Goal: Information Seeking & Learning: Learn about a topic

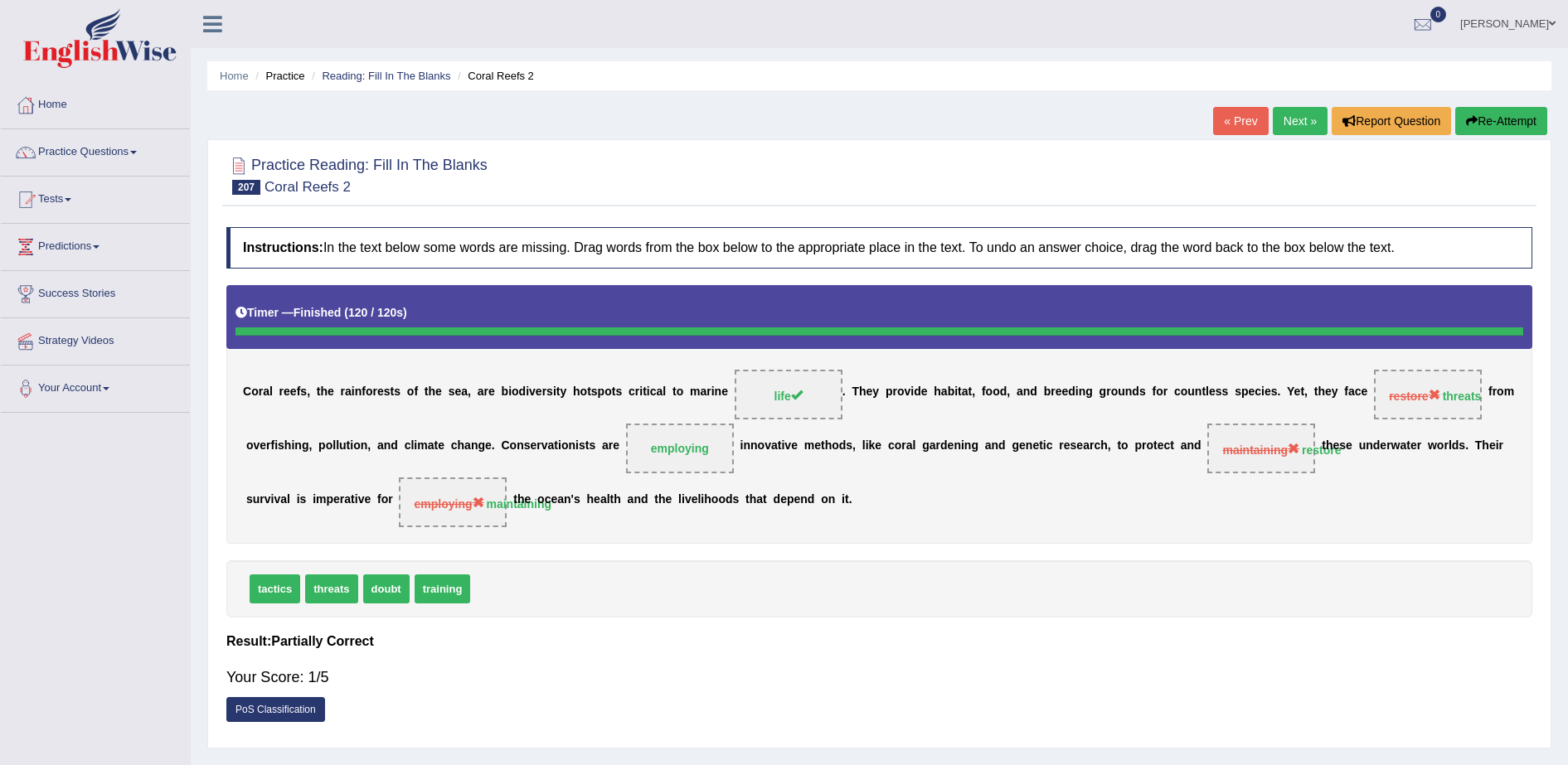
click at [105, 160] on link "Practice Questions" at bounding box center [95, 150] width 189 height 42
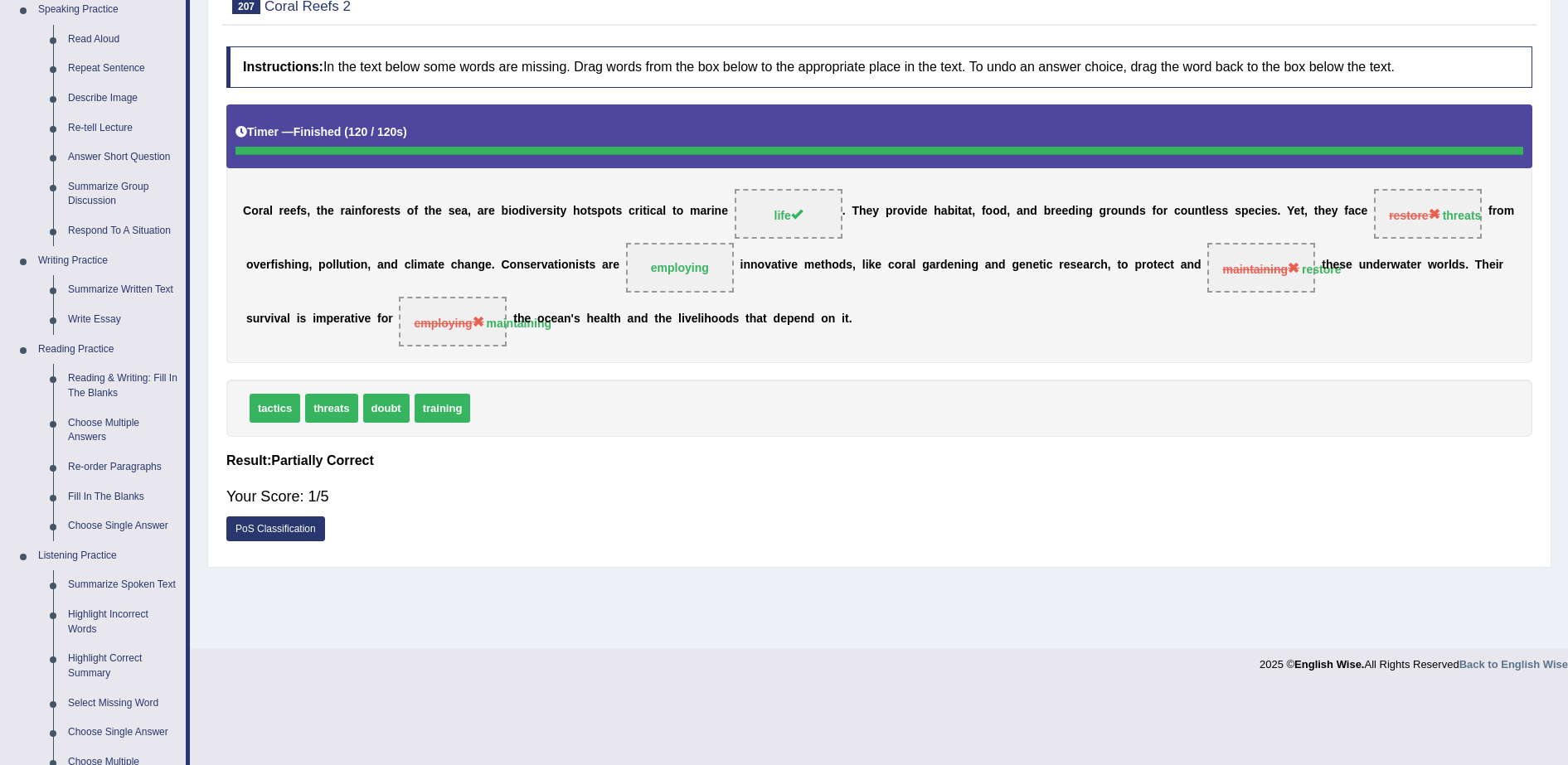
scroll to position [147, 0]
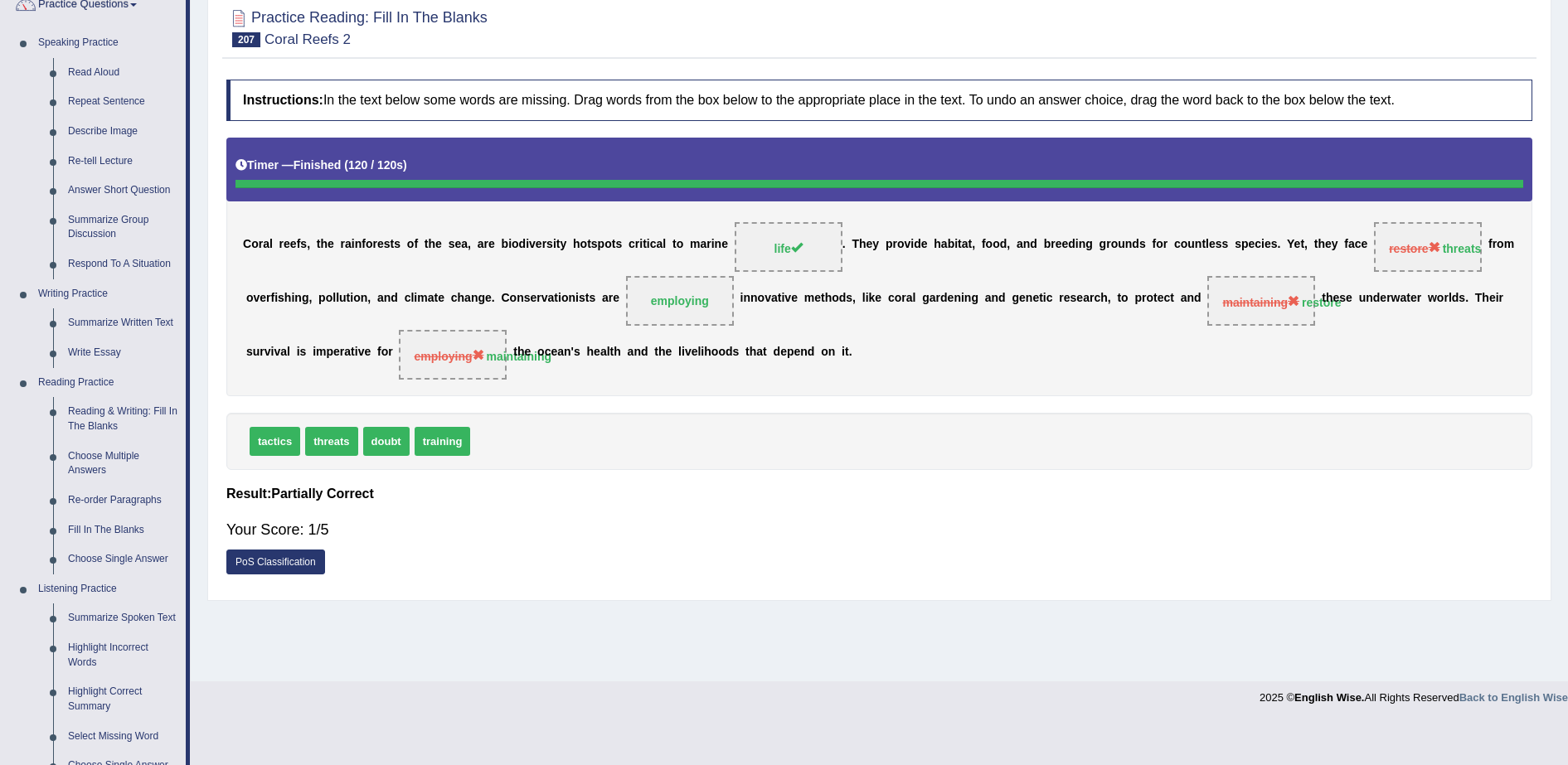
click at [502, 641] on div "Home Practice Reading: Fill In The Blanks Coral Reefs 2 « Prev Next » Report Qu…" at bounding box center [879, 267] width 1377 height 829
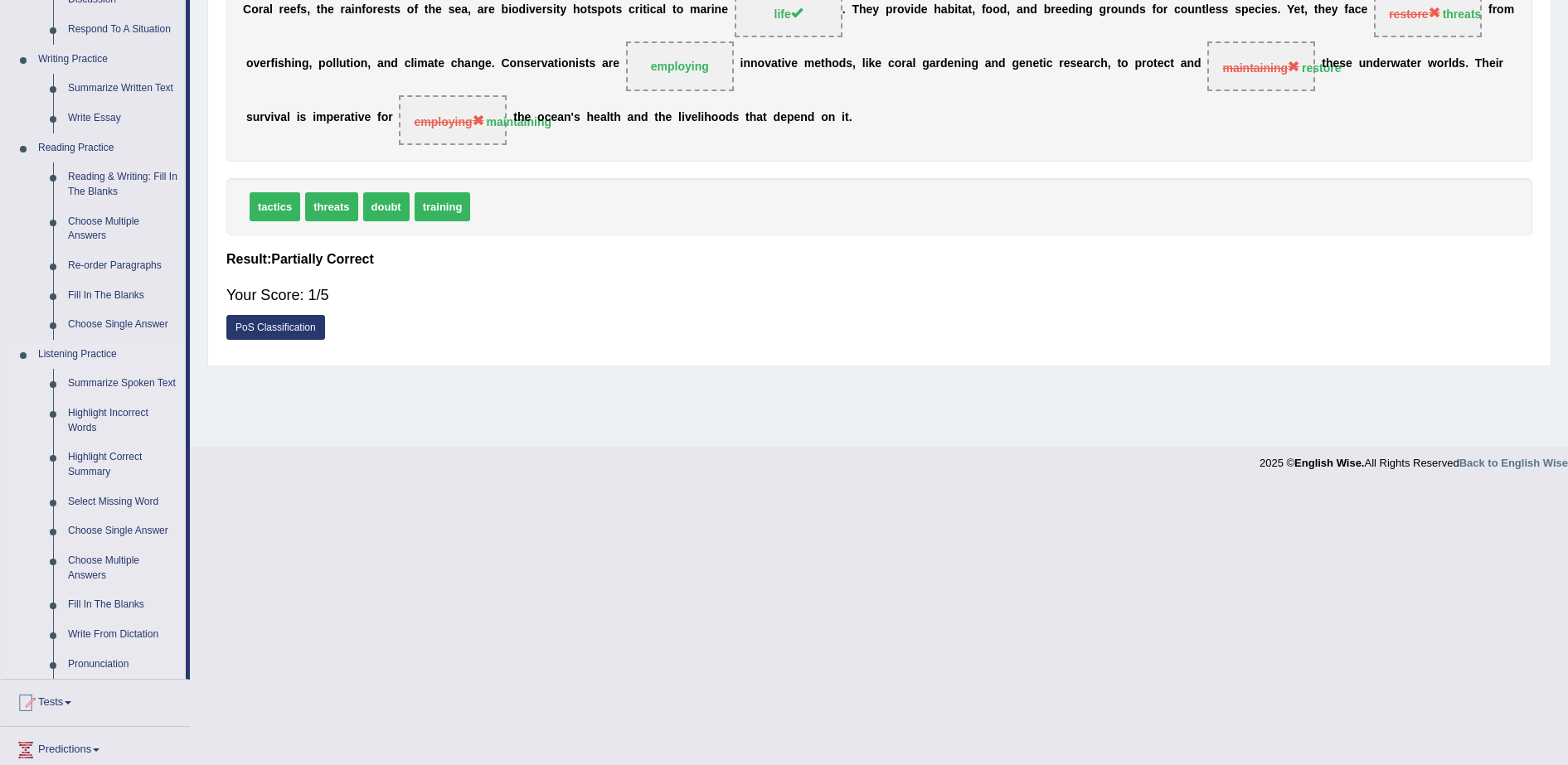
scroll to position [402, 0]
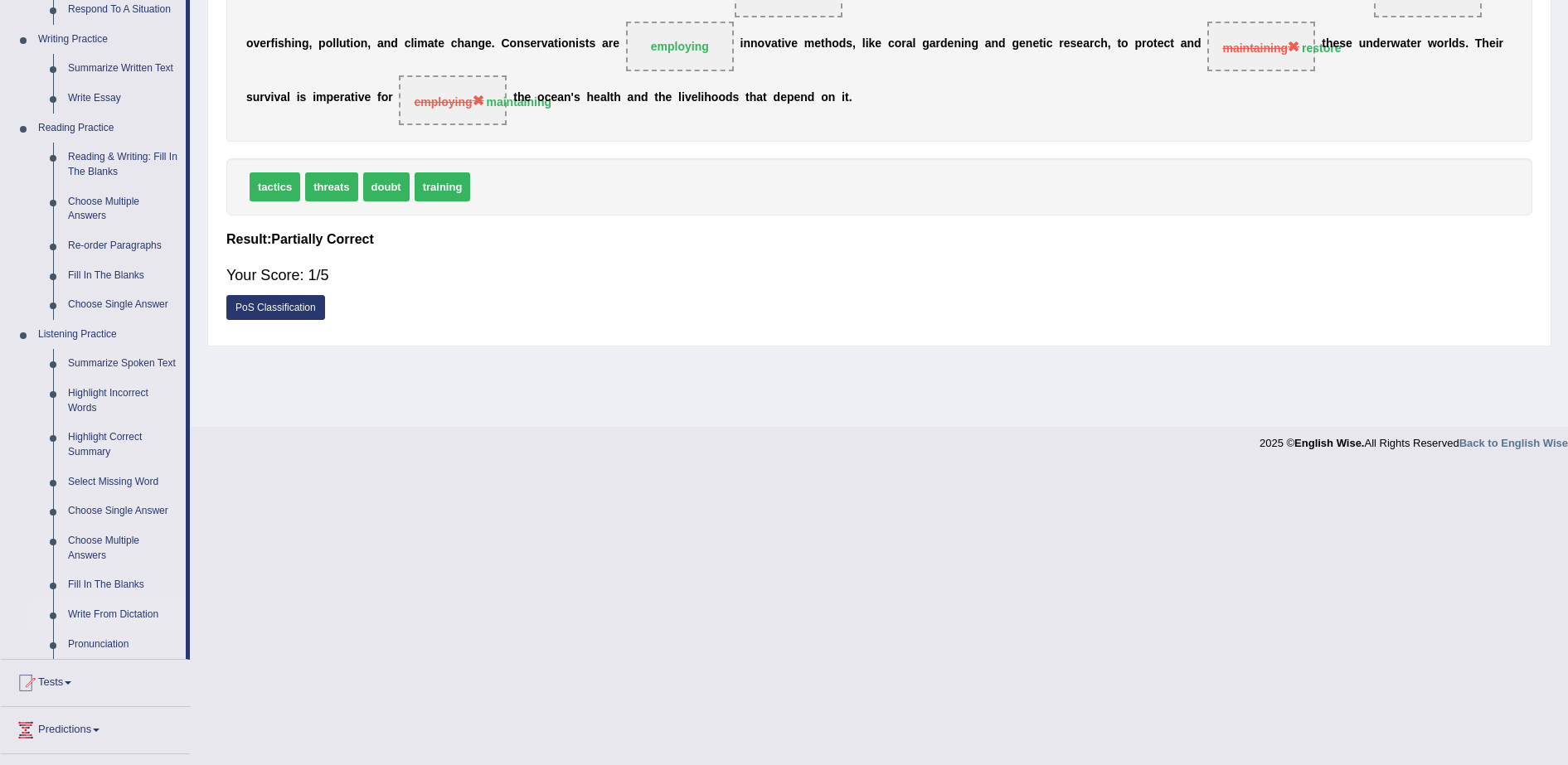
click at [105, 616] on link "Write From Dictation" at bounding box center [123, 616] width 125 height 30
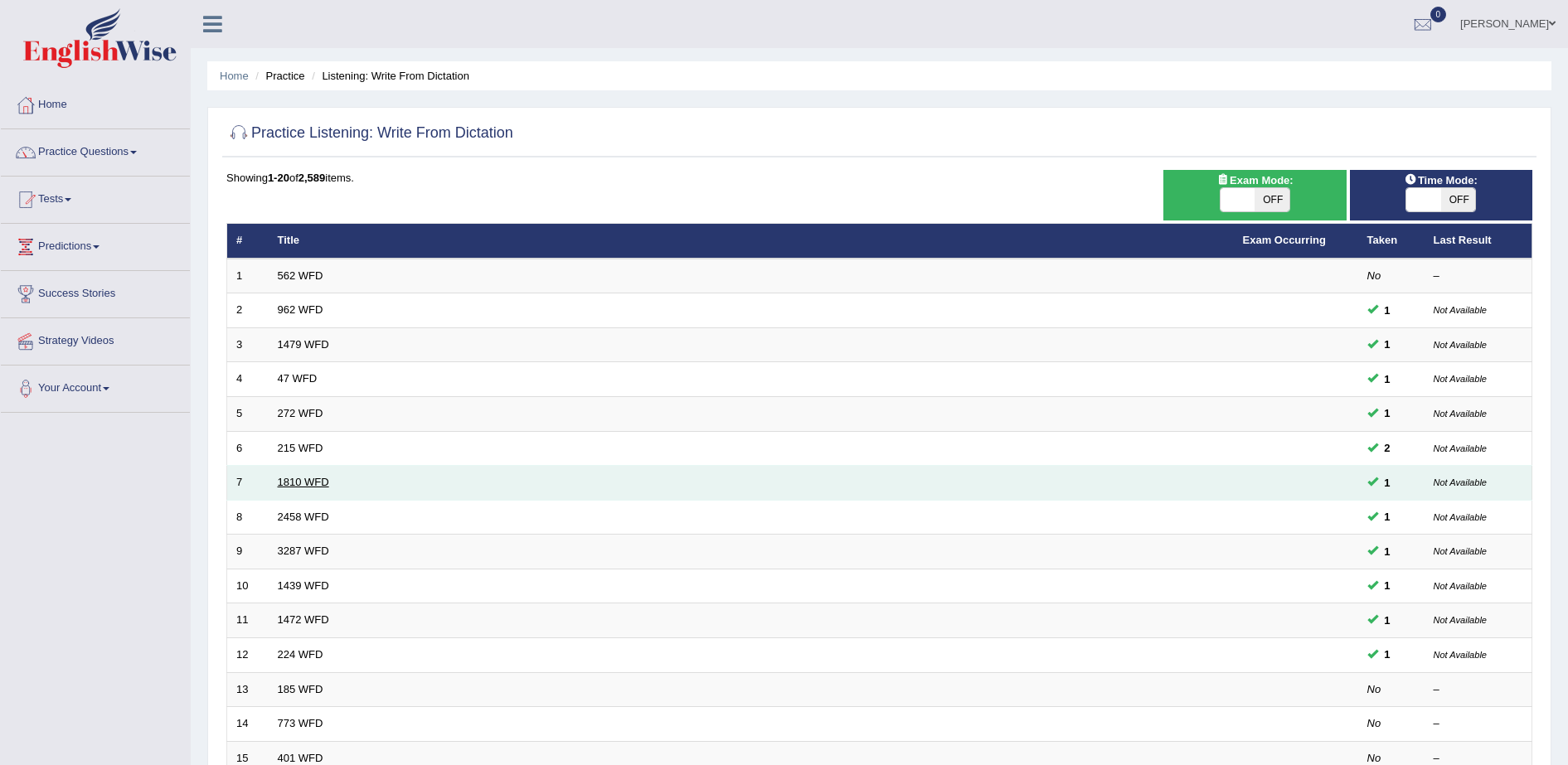
click at [304, 486] on link "1810 WFD" at bounding box center [303, 482] width 51 height 13
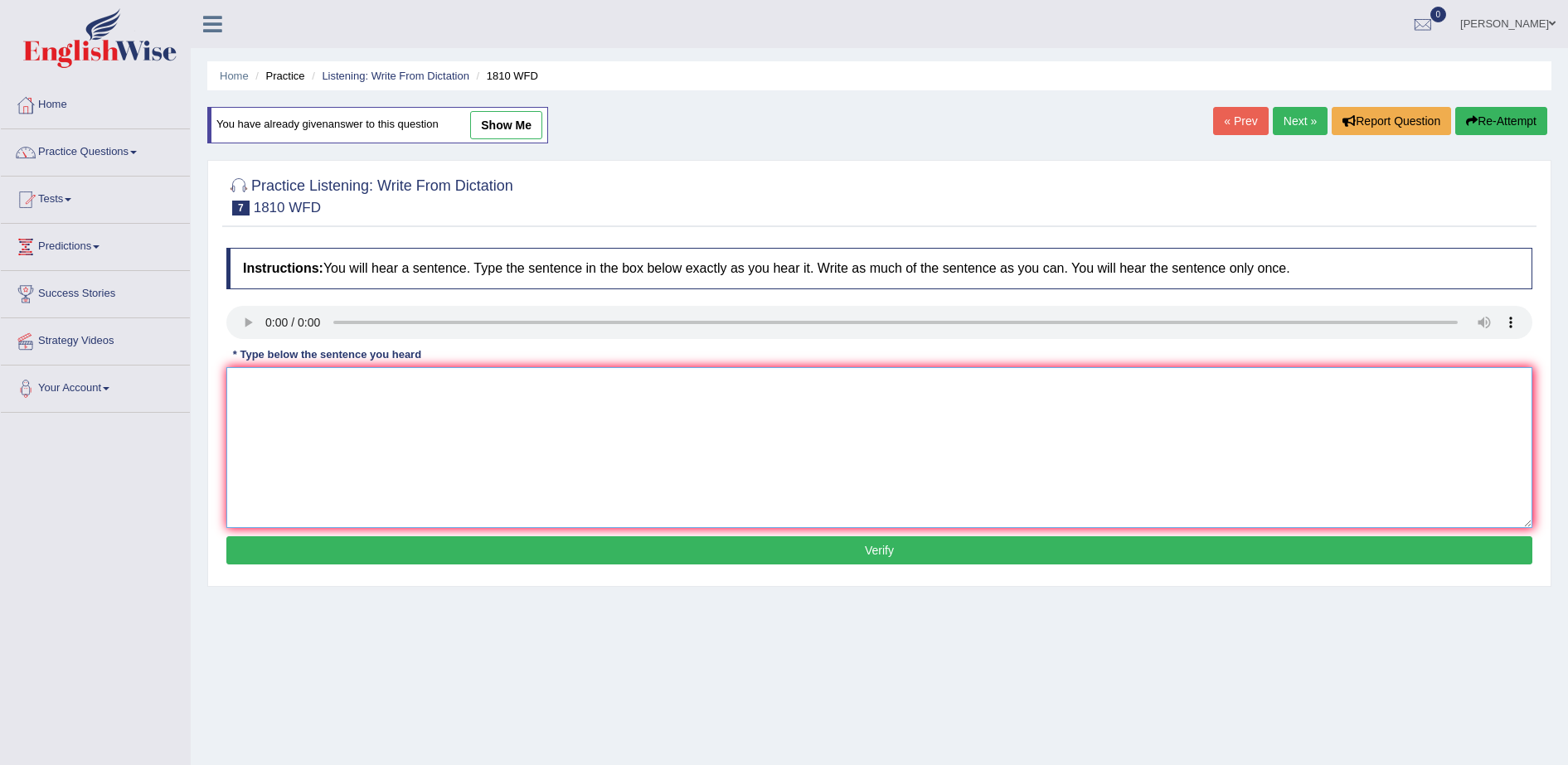
click at [306, 392] on textarea at bounding box center [879, 448] width 1306 height 161
click at [368, 383] on textarea "You can borrow any book from the library any time." at bounding box center [879, 448] width 1306 height 161
type textarea "You can borrow any book for from the library any time."
click at [488, 537] on button "Verify" at bounding box center [879, 551] width 1306 height 29
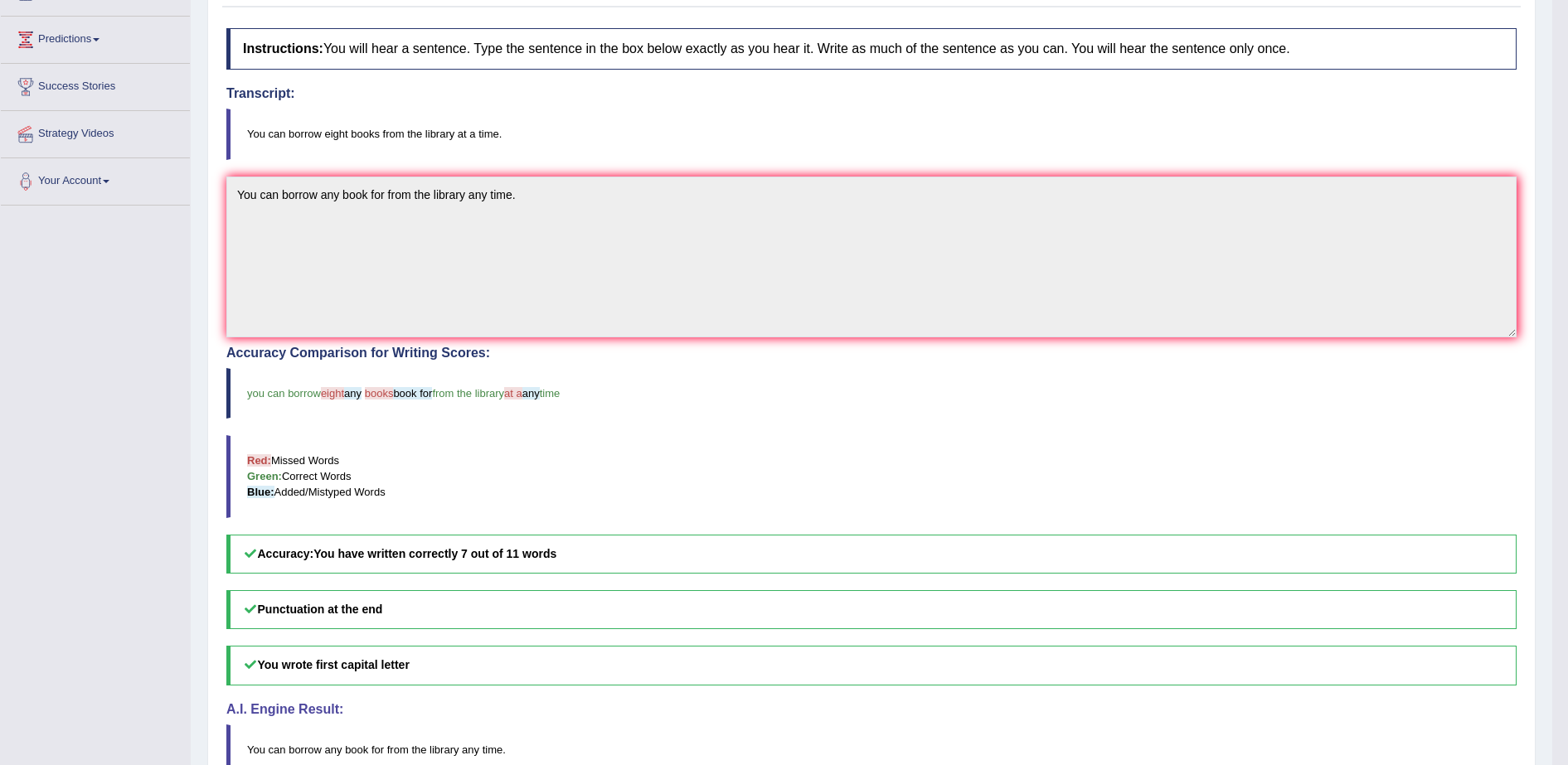
scroll to position [302, 0]
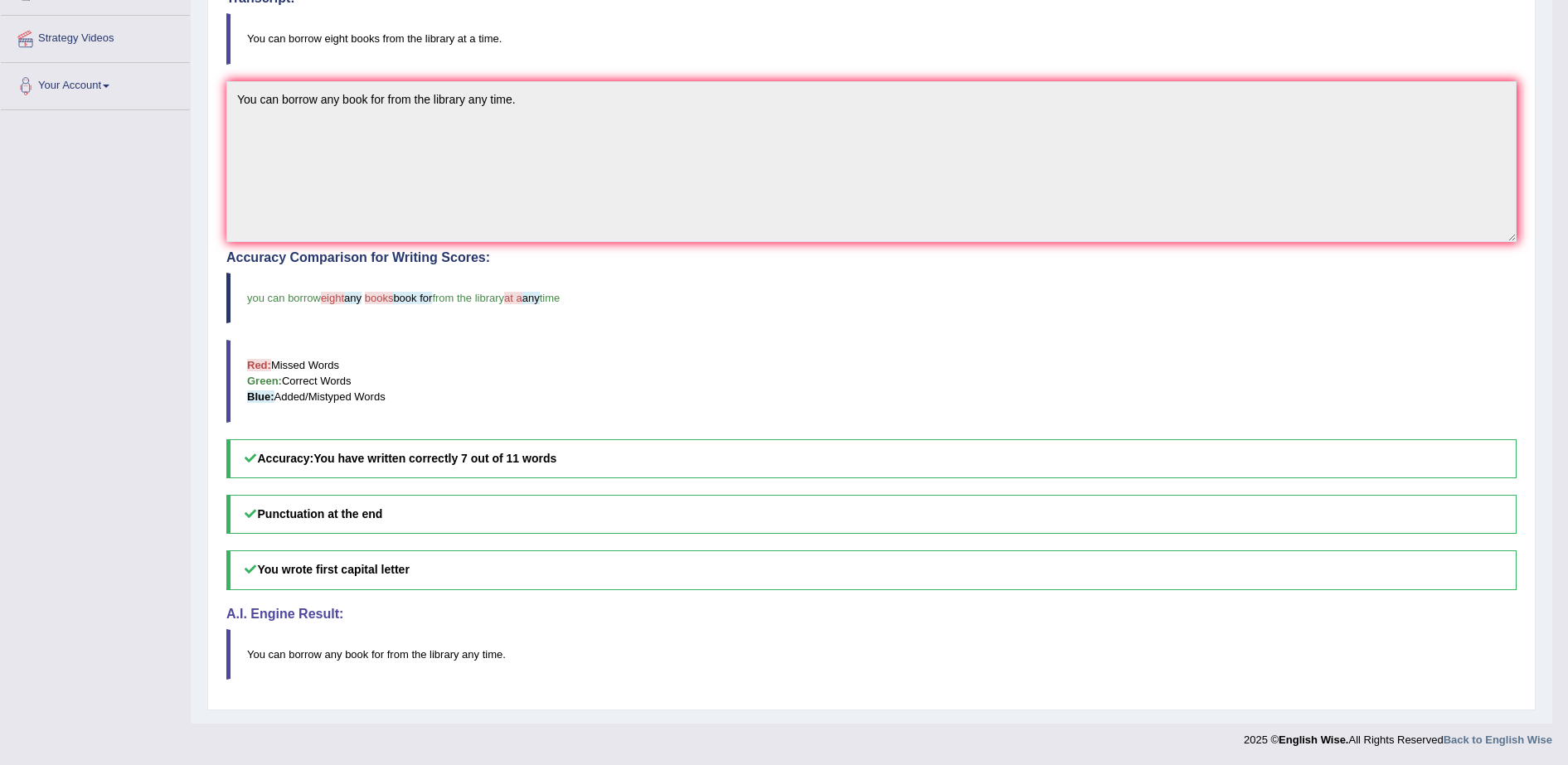
click at [336, 325] on div "Accuracy Comparison for Writing Scores: you can borrow eight any books book for…" at bounding box center [871, 364] width 1290 height 228
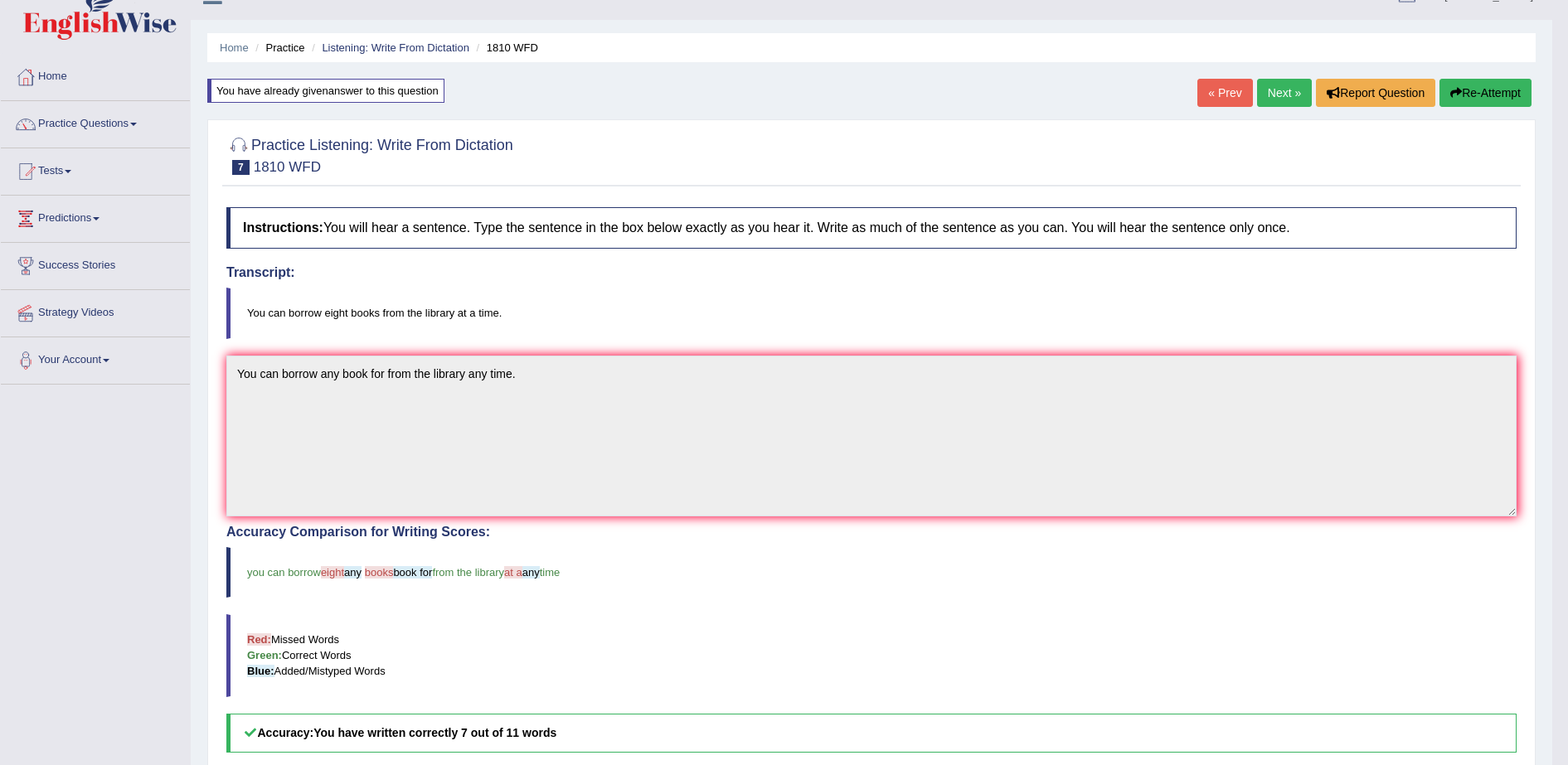
scroll to position [0, 0]
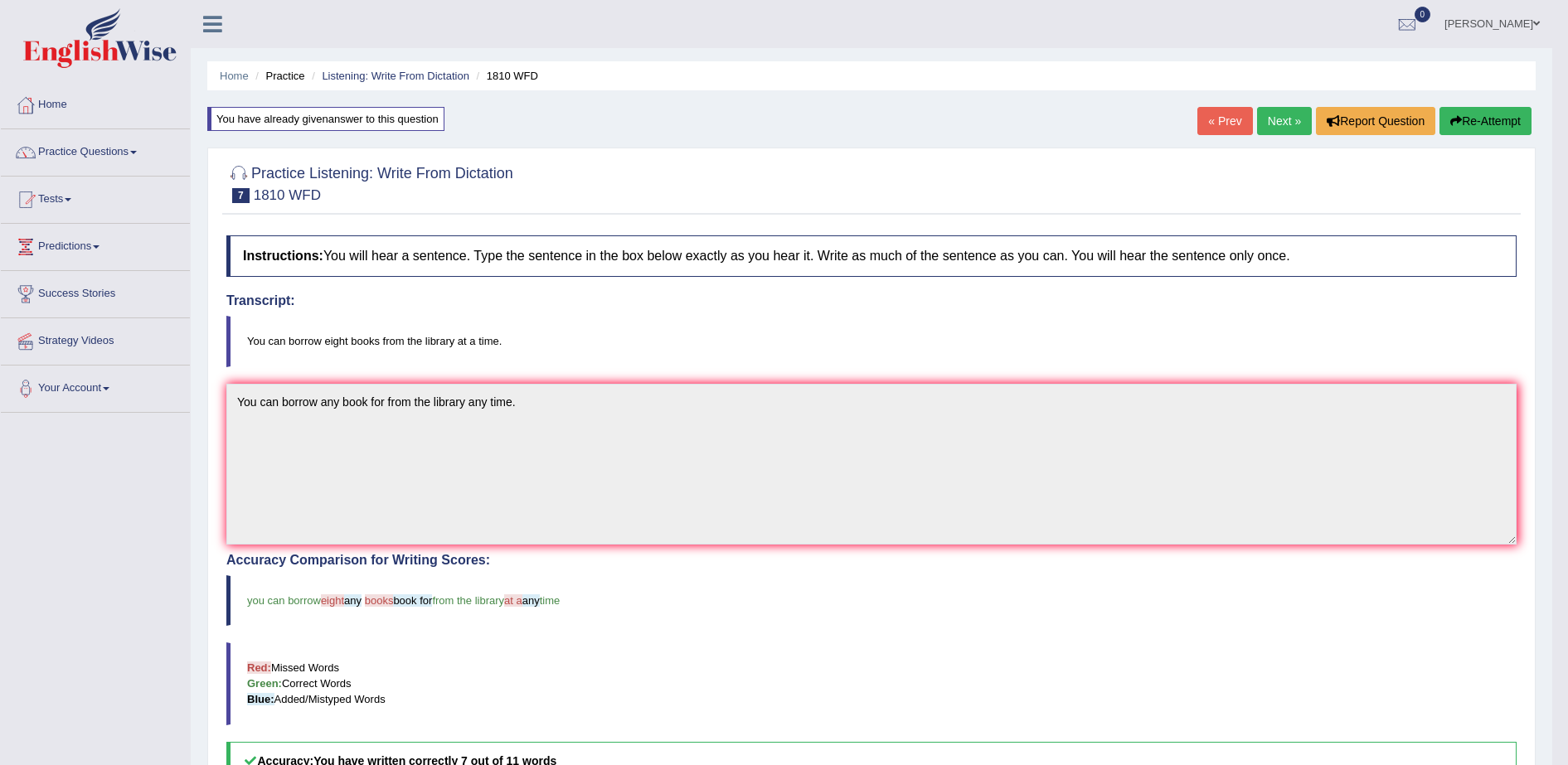
click at [1484, 122] on button "Re-Attempt" at bounding box center [1485, 121] width 92 height 29
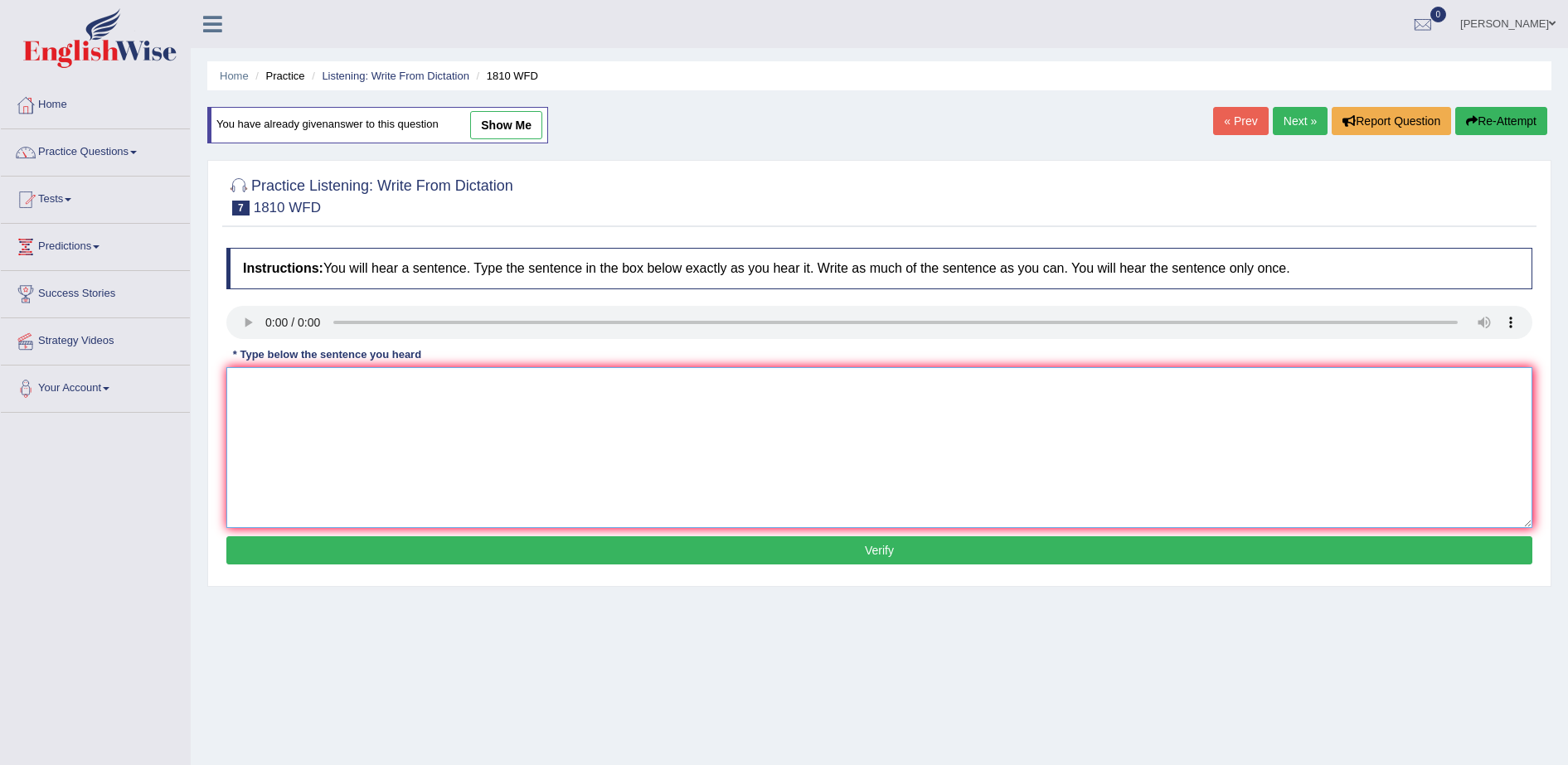
click at [476, 436] on textarea at bounding box center [879, 448] width 1306 height 161
type textarea "y"
click at [487, 385] on textarea "You can borrow eigth nine books from the library at a time" at bounding box center [879, 448] width 1306 height 161
click at [685, 389] on textarea "You can borrow eigth nine books from the library any at a time" at bounding box center [879, 448] width 1306 height 161
type textarea "You can borrow eigth nine books from the library any at a time."
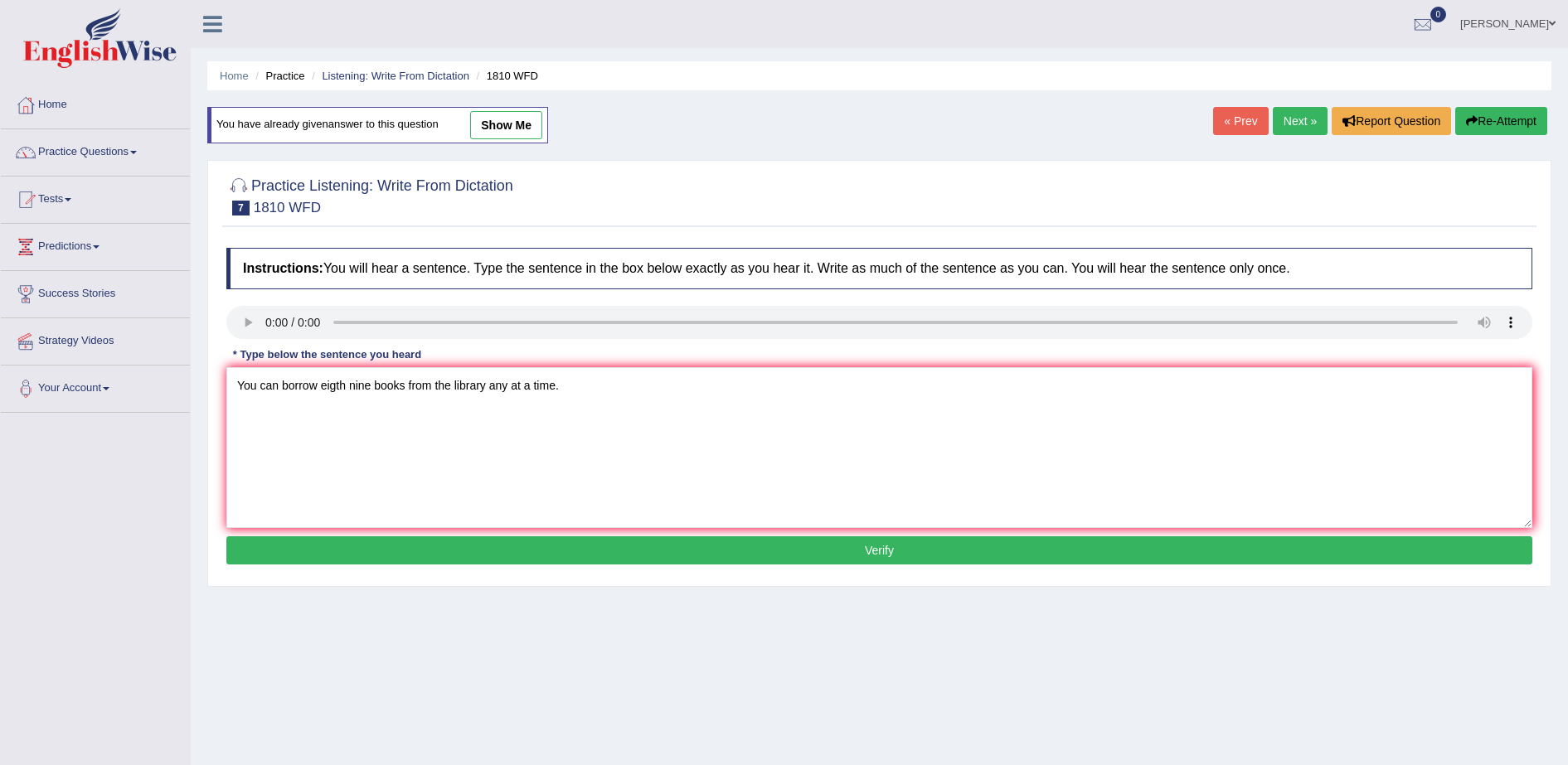
click at [696, 549] on button "Verify" at bounding box center [879, 551] width 1306 height 29
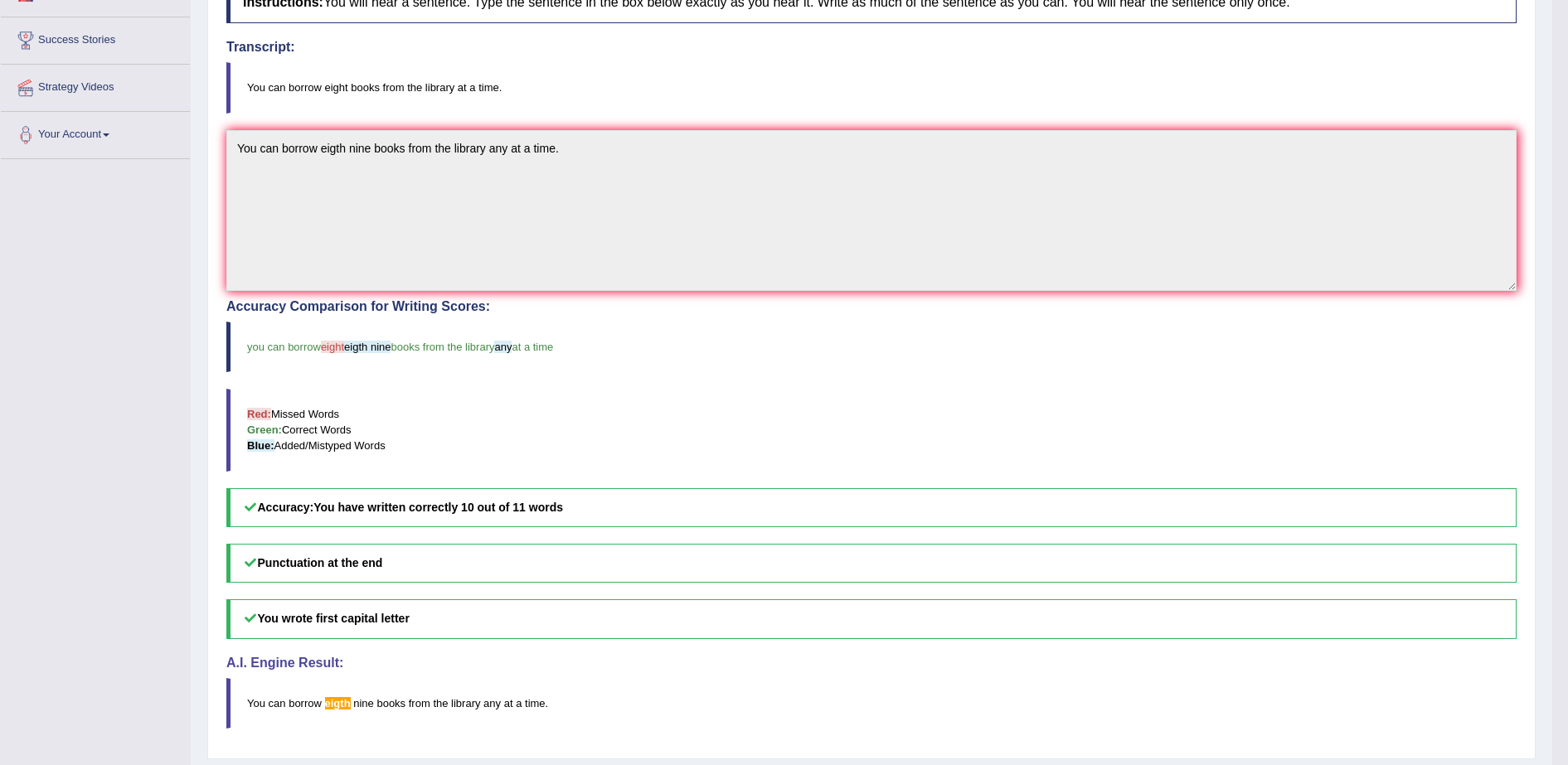
scroll to position [302, 0]
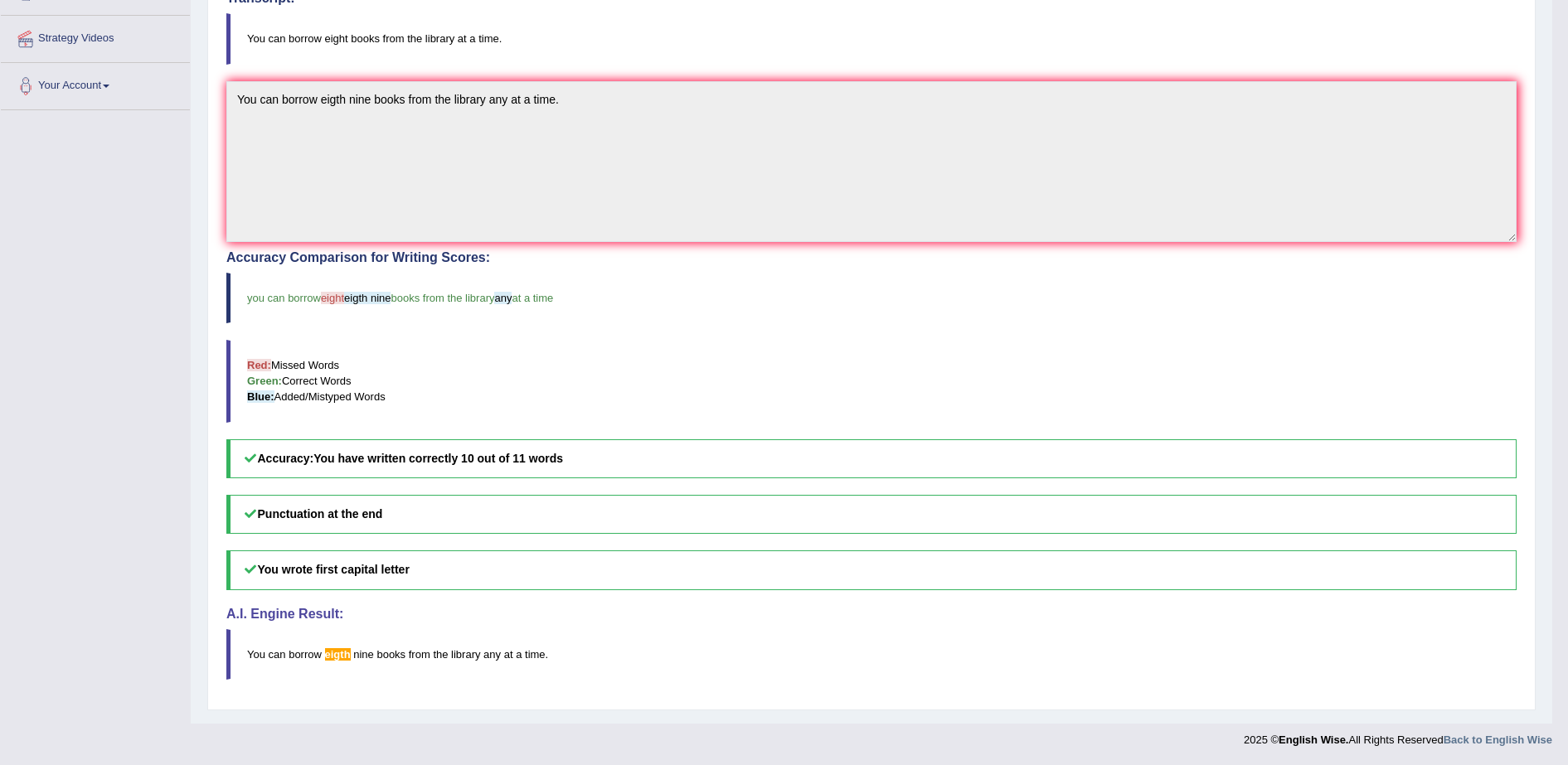
click at [478, 502] on h5 "Punctuation at the end" at bounding box center [871, 514] width 1290 height 39
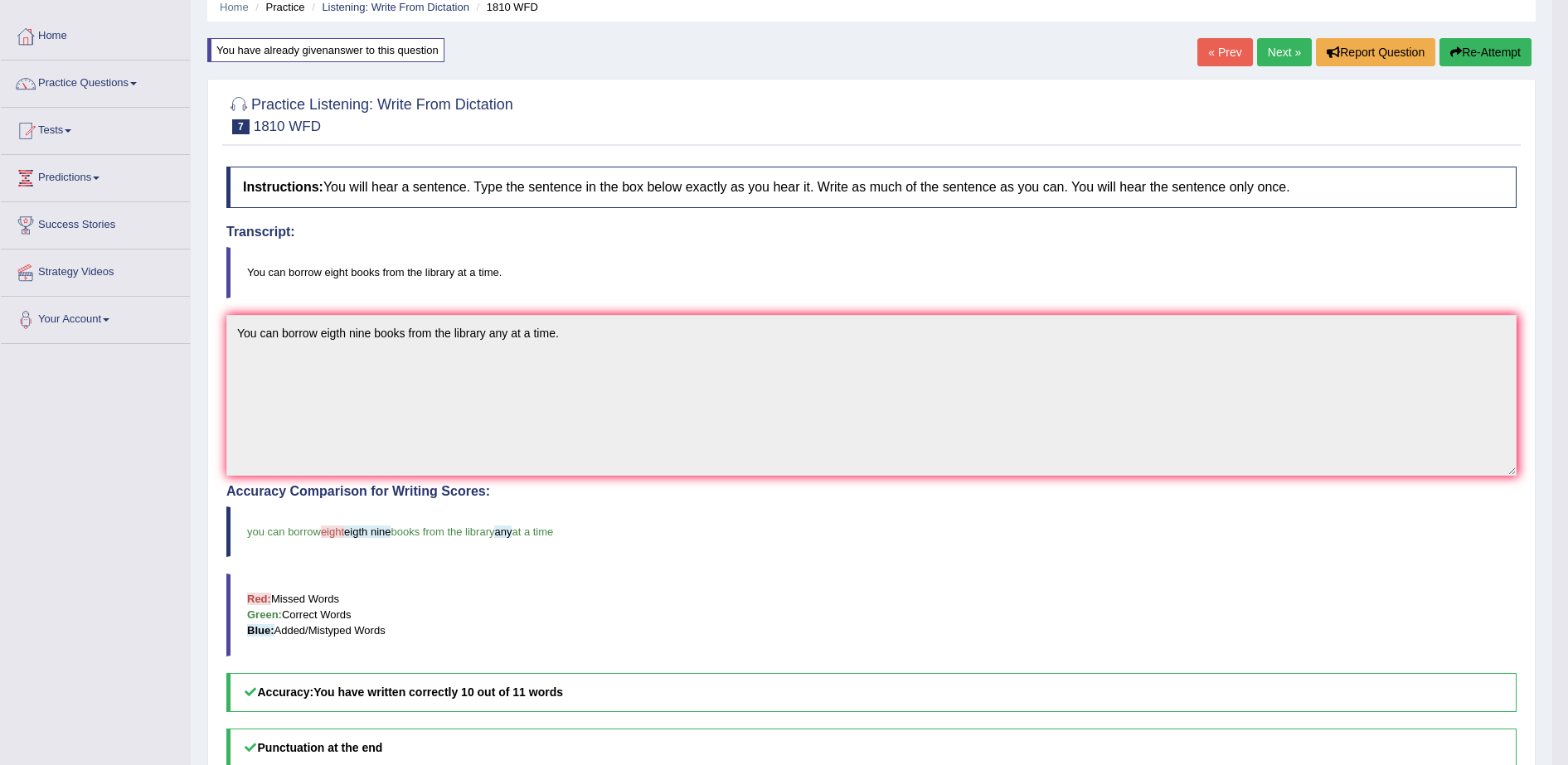
scroll to position [71, 0]
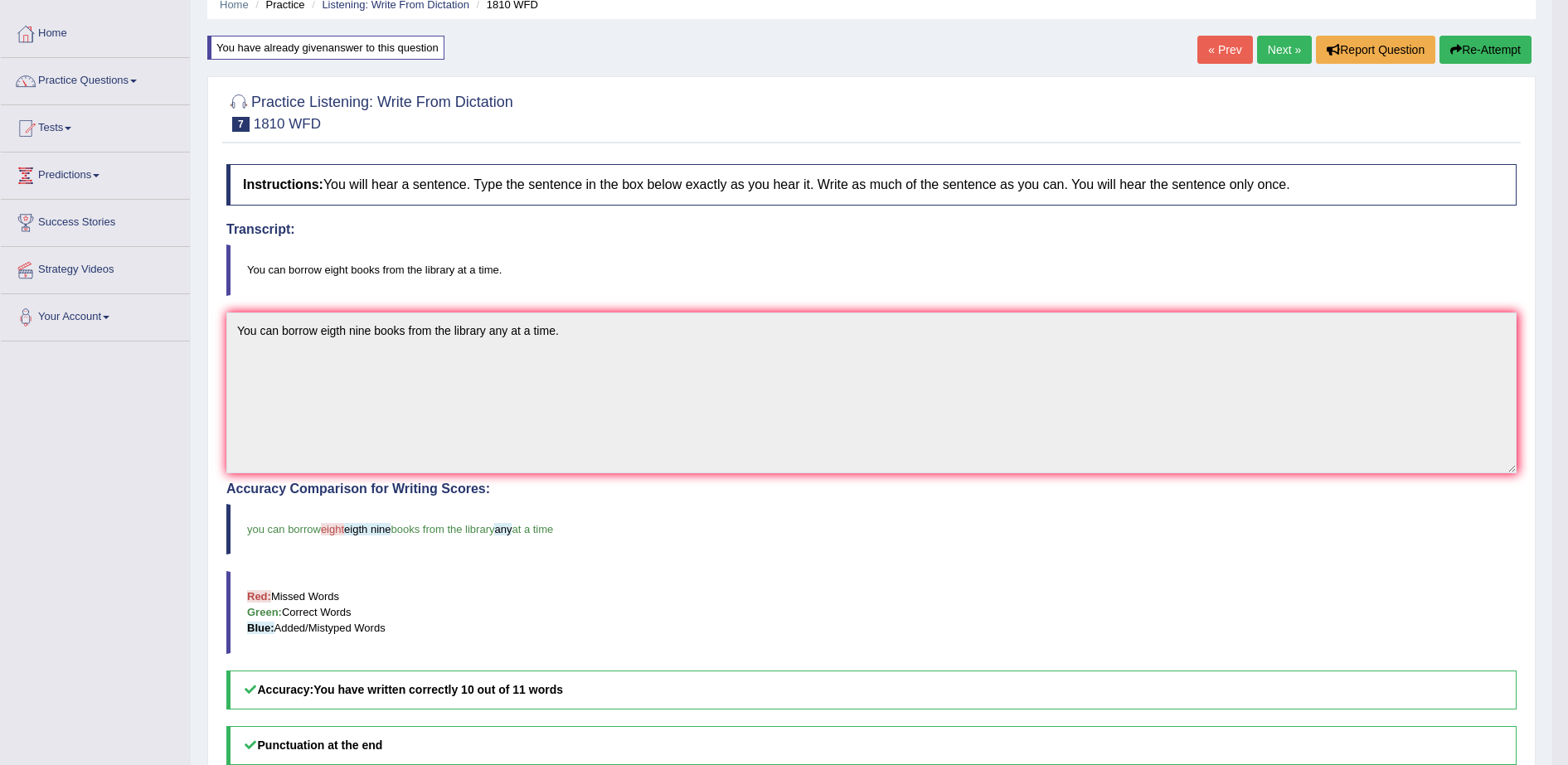
click at [1385, 210] on div "Instructions: You will hear a sentence. Type the sentence in the box below exac…" at bounding box center [871, 545] width 1298 height 777
click at [1501, 49] on button "Re-Attempt" at bounding box center [1485, 49] width 92 height 29
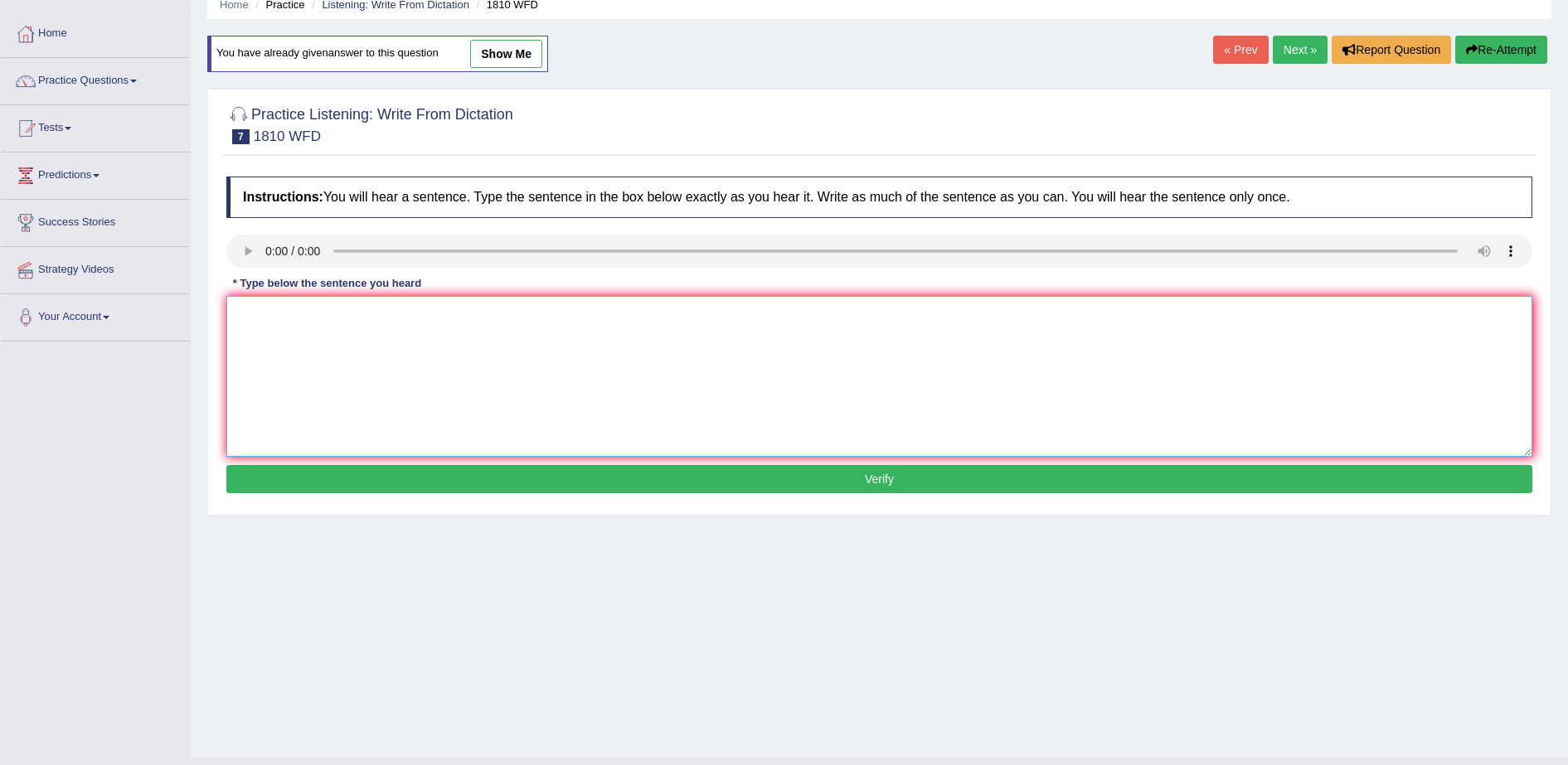
click at [460, 341] on textarea at bounding box center [879, 377] width 1306 height 161
type textarea "You can borrow books eight from for the library a time."
click at [524, 487] on button "Verify" at bounding box center [879, 479] width 1306 height 29
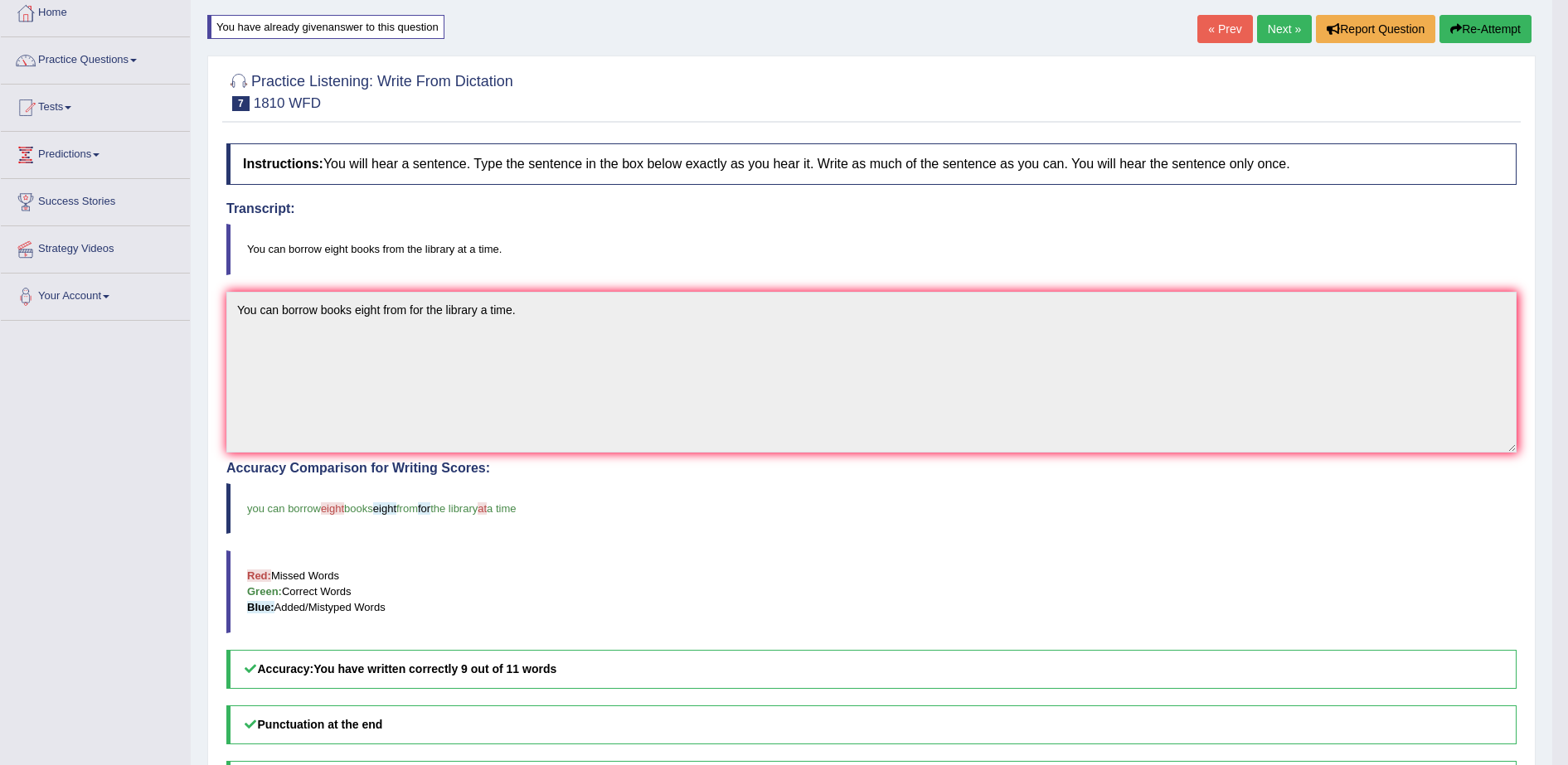
scroll to position [90, 0]
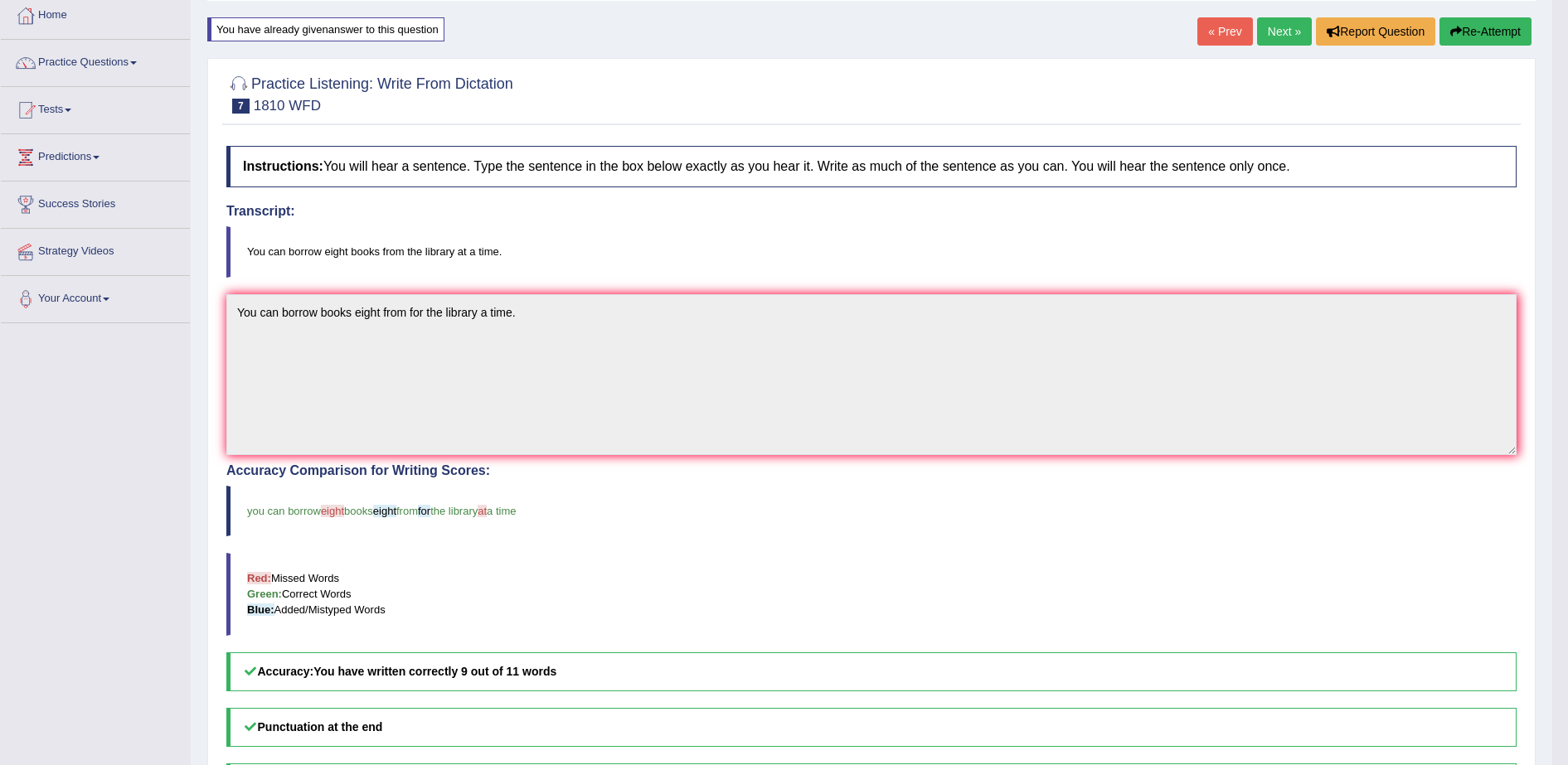
click at [1489, 33] on button "Re-Attempt" at bounding box center [1485, 32] width 92 height 29
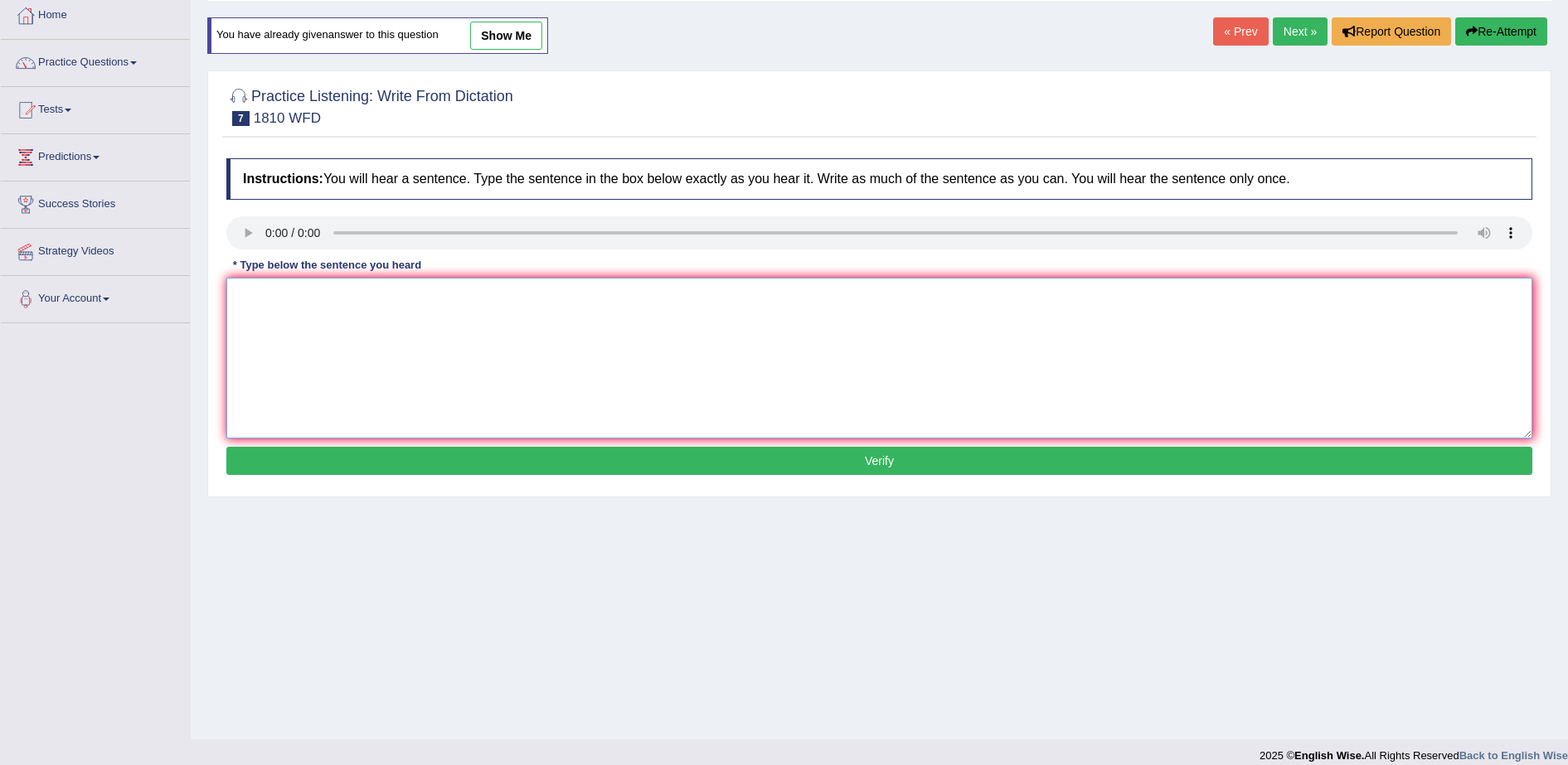
click at [316, 368] on textarea at bounding box center [879, 358] width 1306 height 161
type textarea "you can can't borrow eight books from the library a any time."
click at [613, 455] on button "Verify" at bounding box center [879, 461] width 1306 height 29
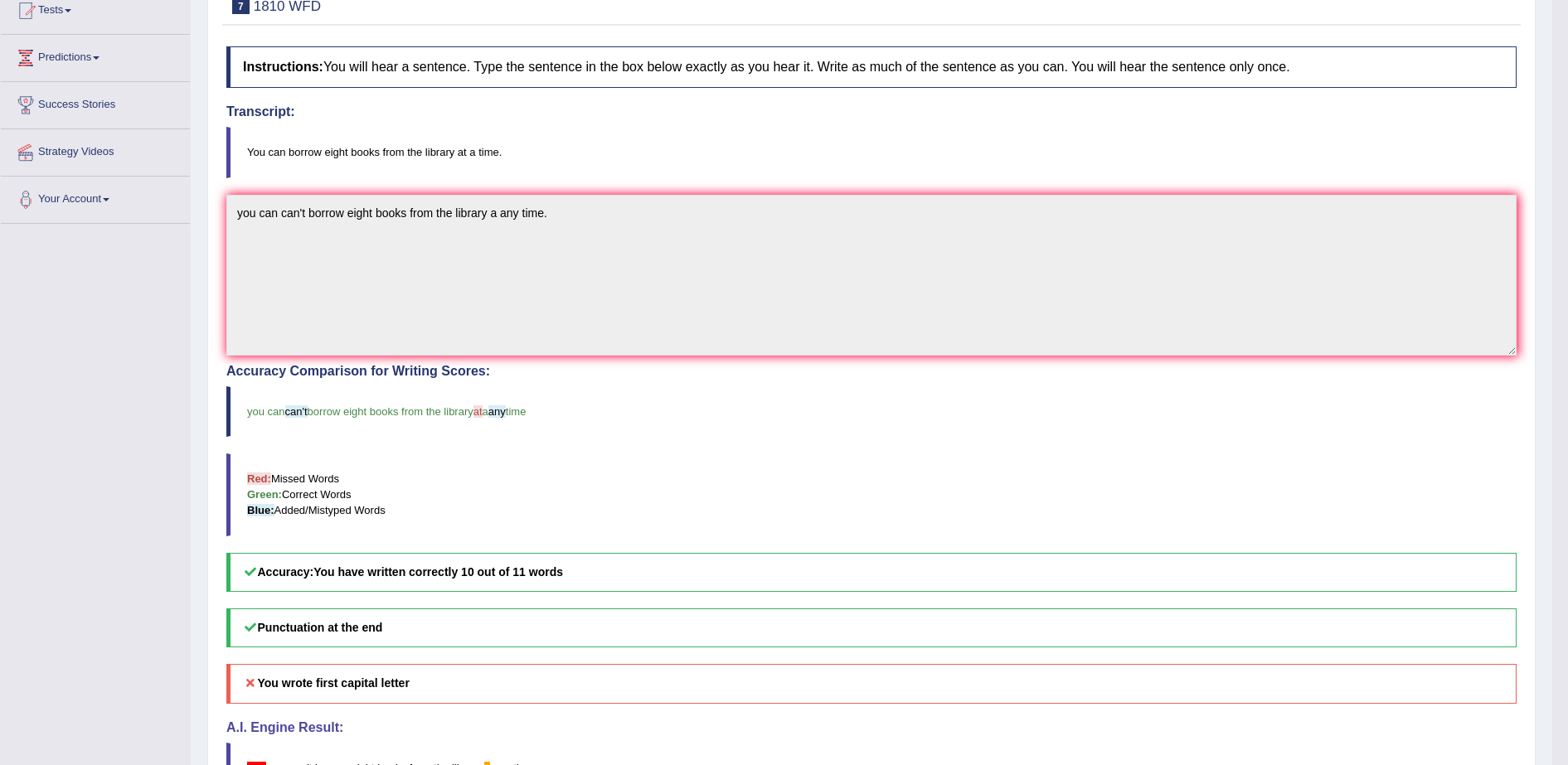
scroll to position [202, 0]
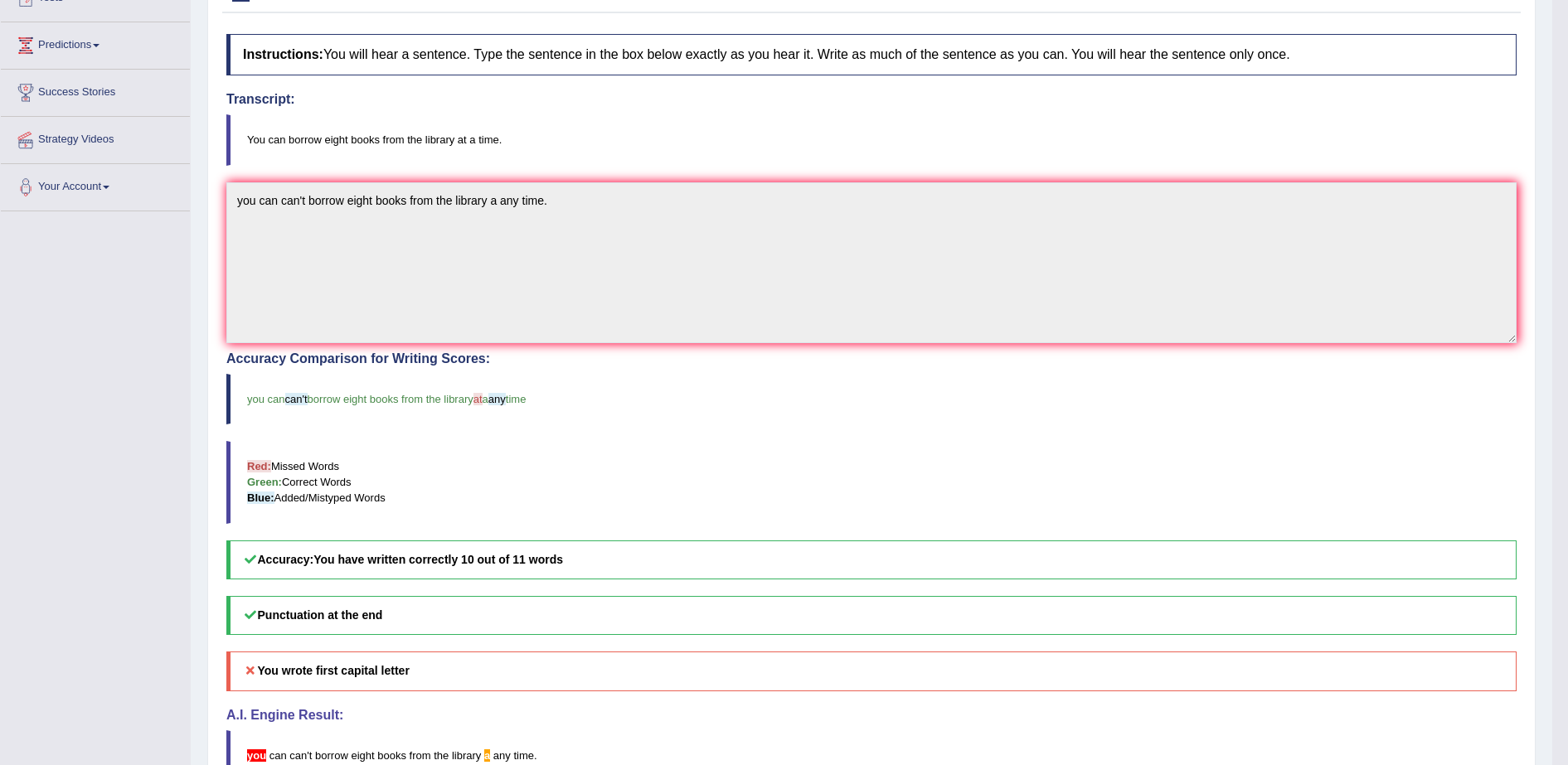
click at [458, 406] on blockquote "you can can't borrow eight books from the library at a any time" at bounding box center [871, 398] width 1290 height 50
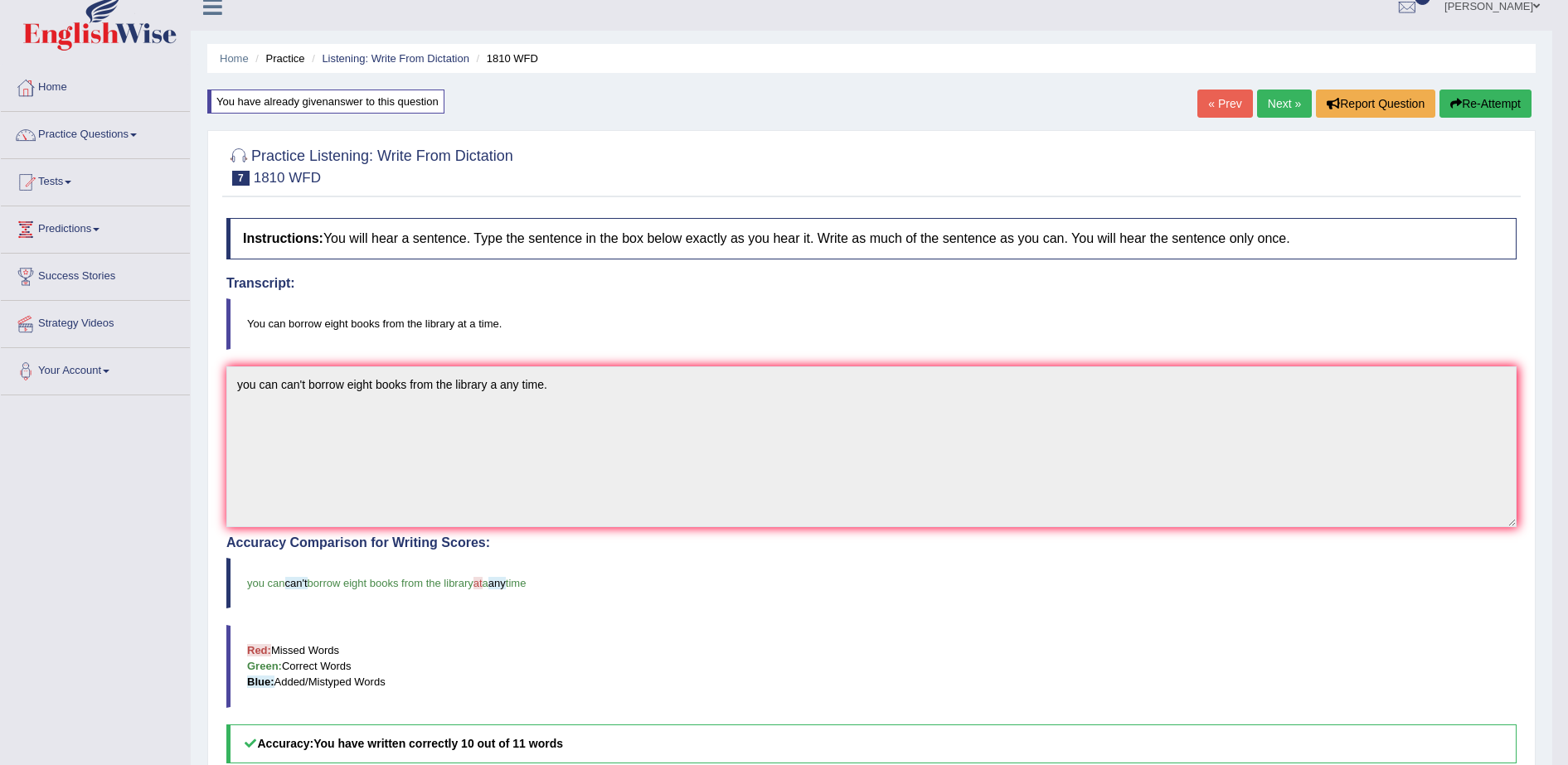
scroll to position [11, 0]
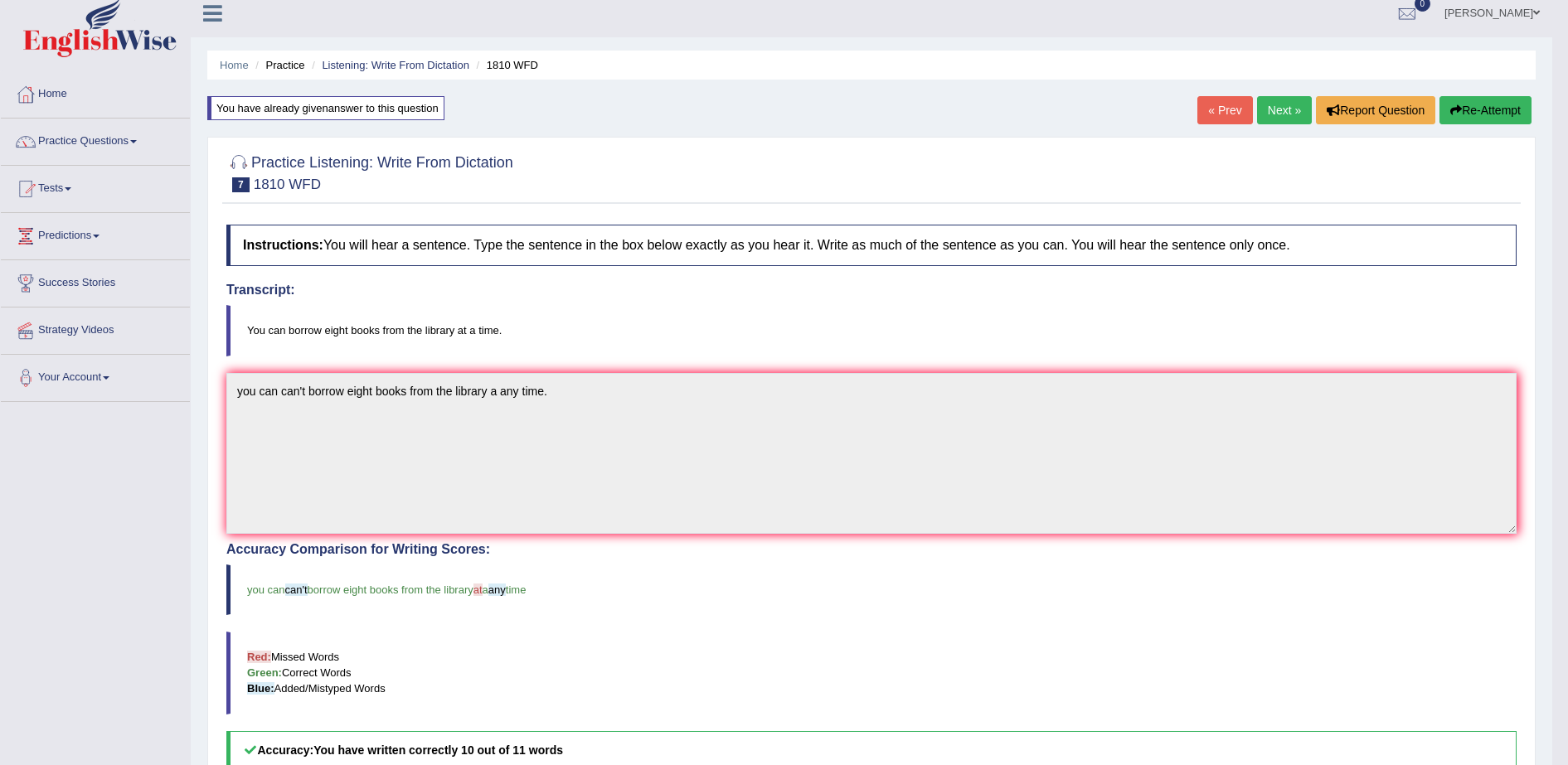
click at [1473, 102] on button "Re-Attempt" at bounding box center [1485, 110] width 92 height 29
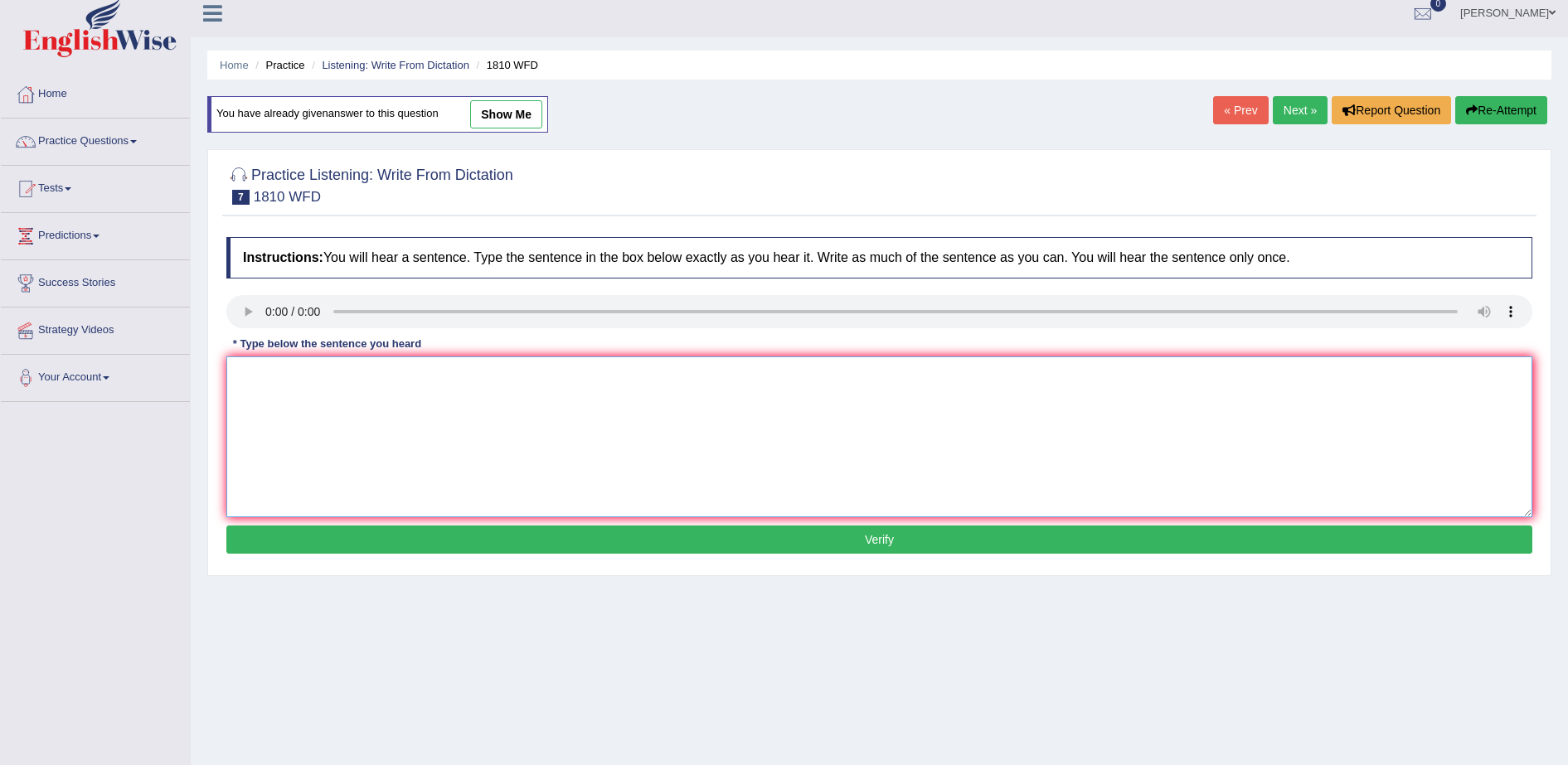
click at [298, 410] on textarea at bounding box center [879, 437] width 1306 height 161
type textarea "You can borrow eigth books from the library at a time."
click at [673, 545] on button "Verify" at bounding box center [879, 540] width 1306 height 29
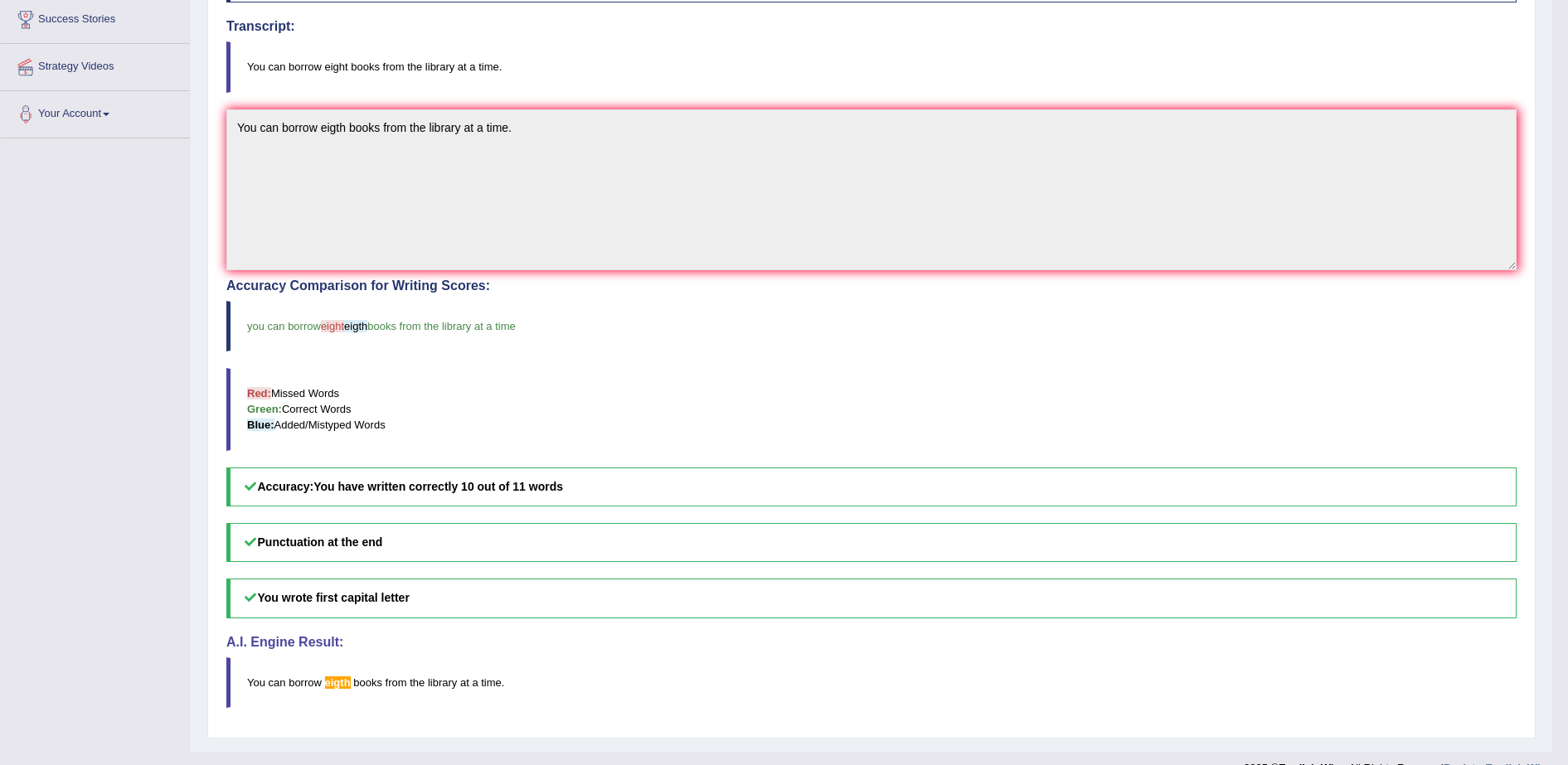
scroll to position [302, 0]
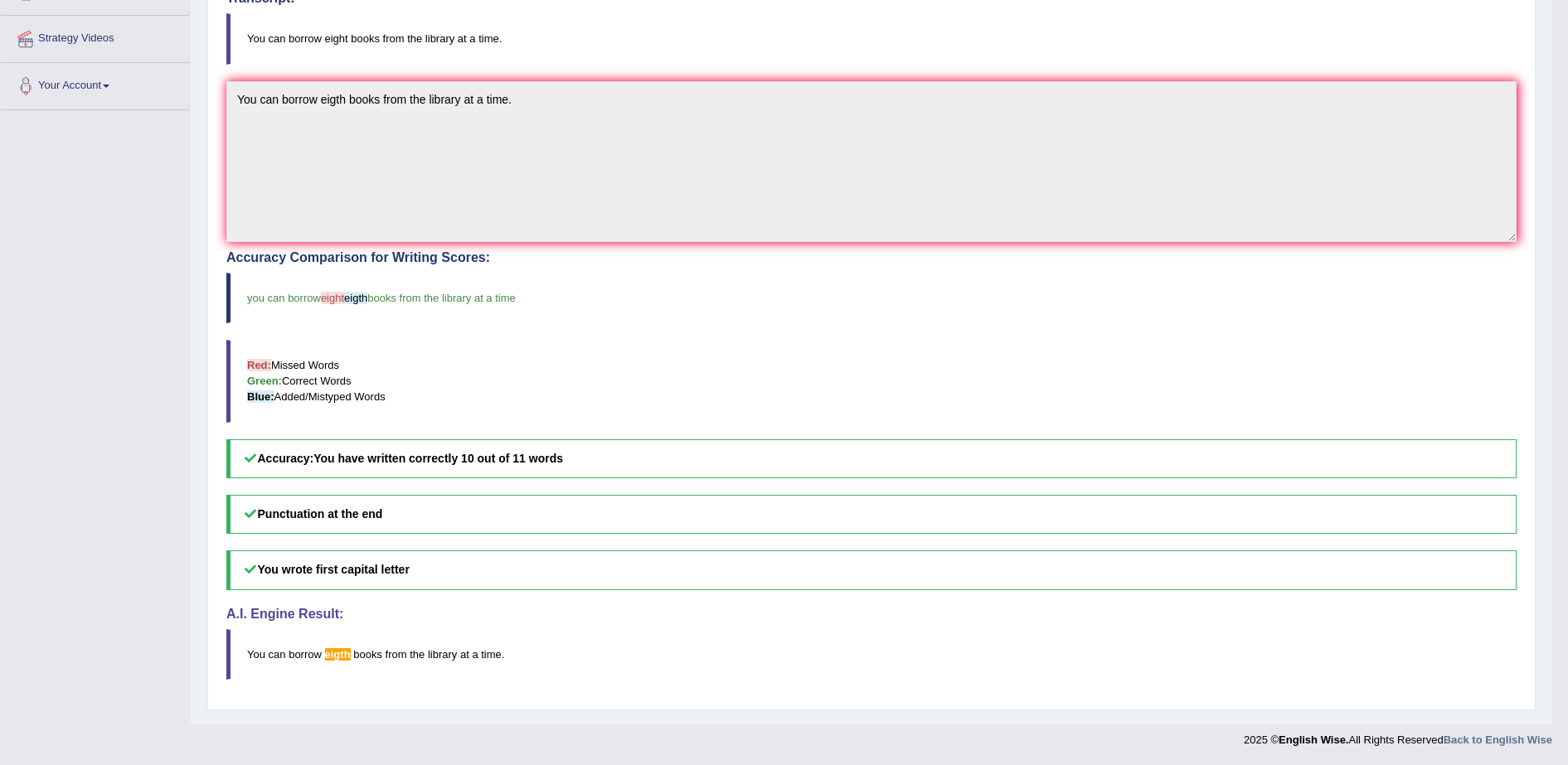
click at [673, 545] on div "Punctuation at the end You wrote first capital letter A.I. Engine Result: You c…" at bounding box center [871, 587] width 1290 height 185
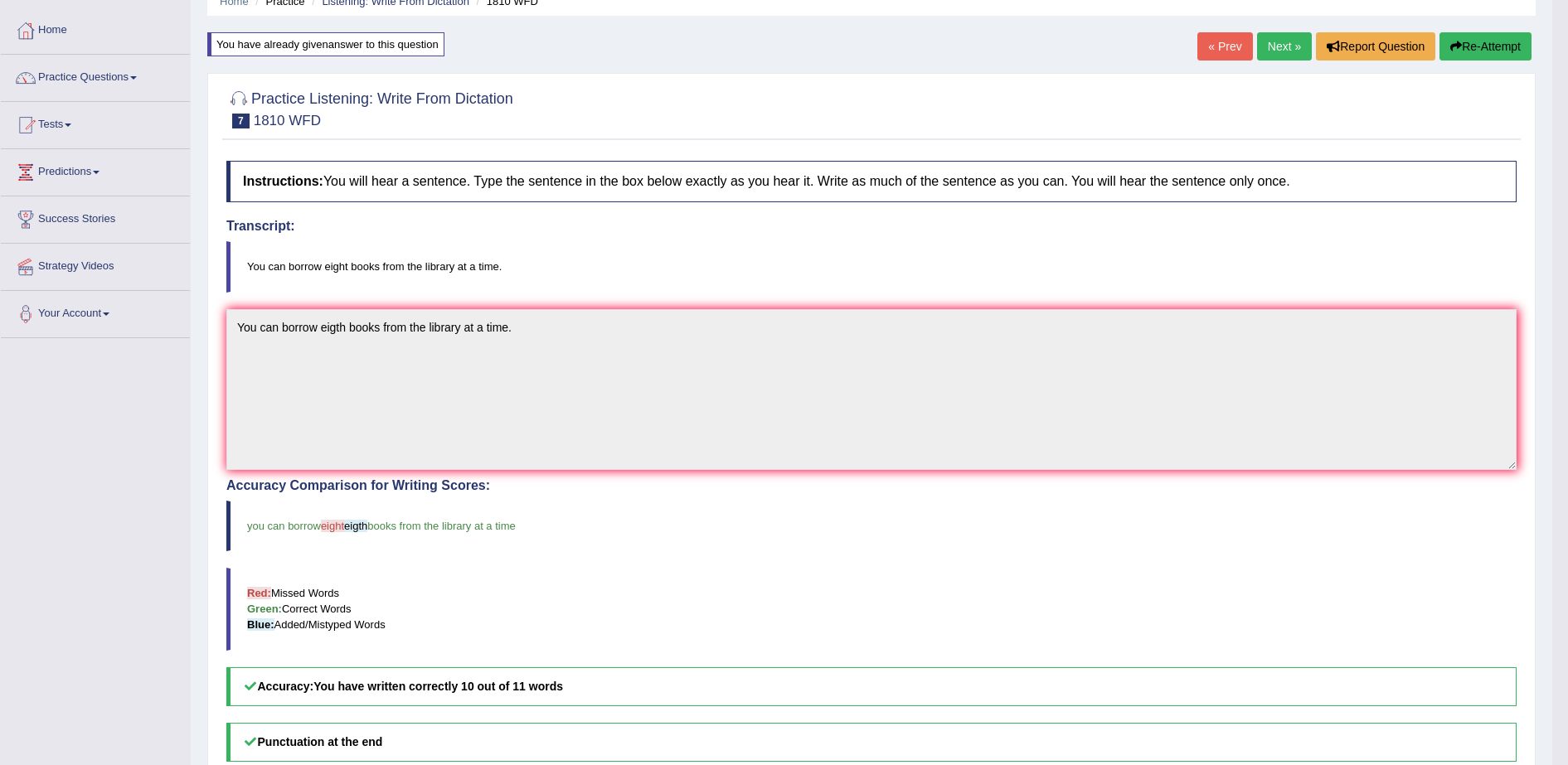
scroll to position [0, 0]
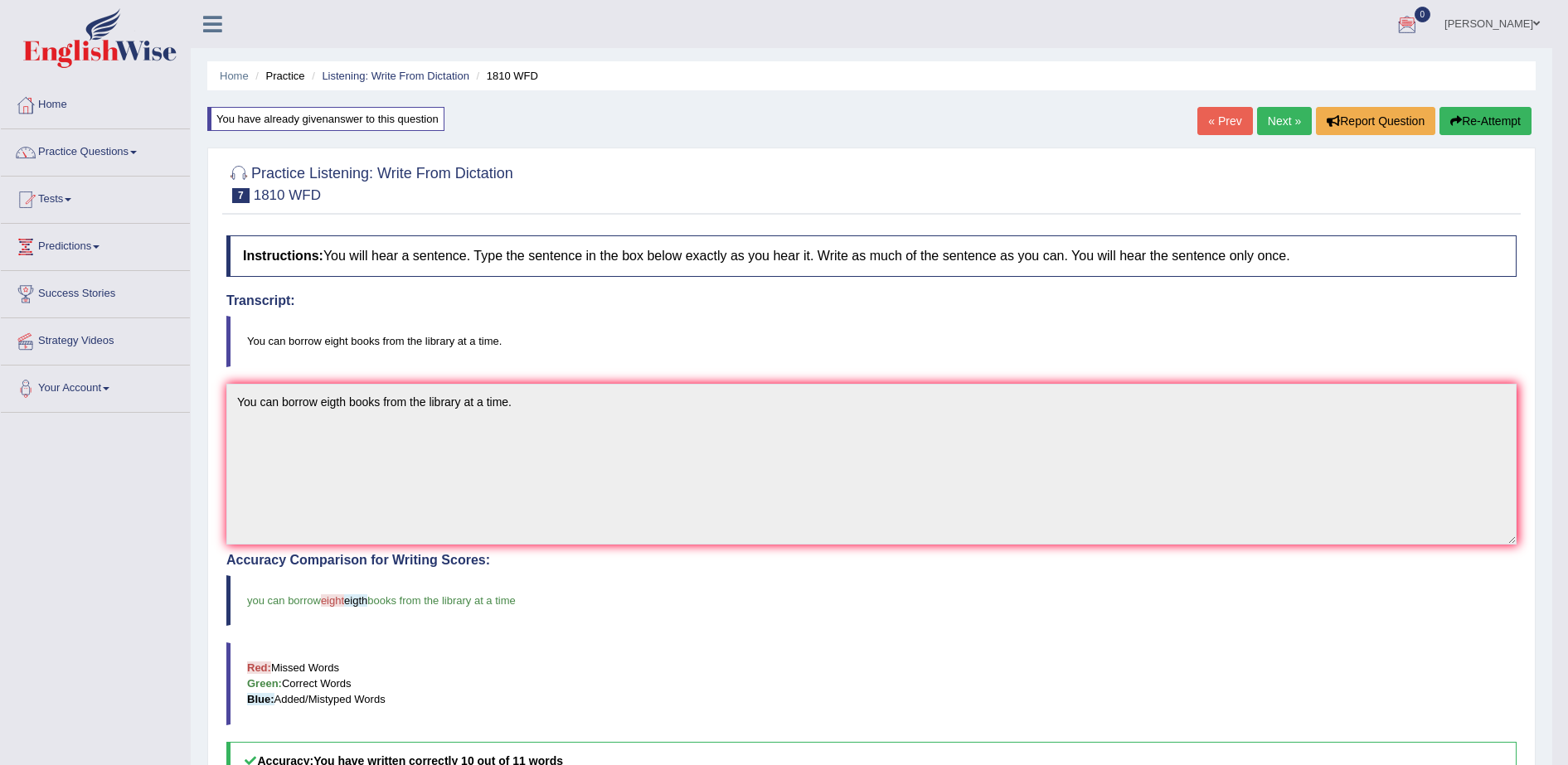
click at [1479, 124] on button "Re-Attempt" at bounding box center [1485, 121] width 92 height 29
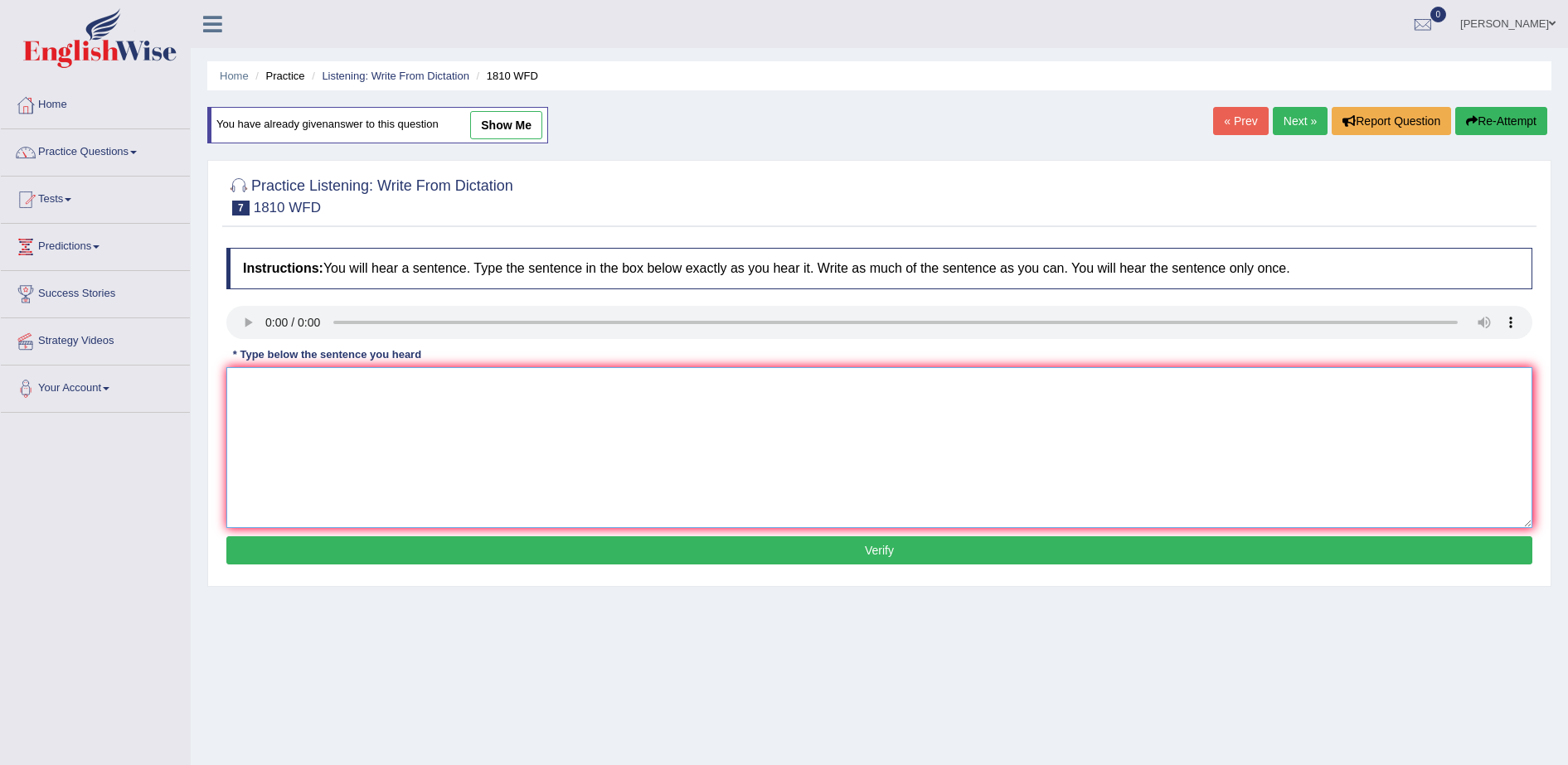
click at [460, 368] on textarea at bounding box center [879, 448] width 1306 height 161
drag, startPoint x: 544, startPoint y: 381, endPoint x: 54, endPoint y: 362, distance: 490.4
click at [54, 362] on div "Toggle navigation Home Practice Questions Speaking Practice Read Aloud Repeat S…" at bounding box center [784, 431] width 1568 height 863
type textarea "You can borrow eight books from the library at a tme."
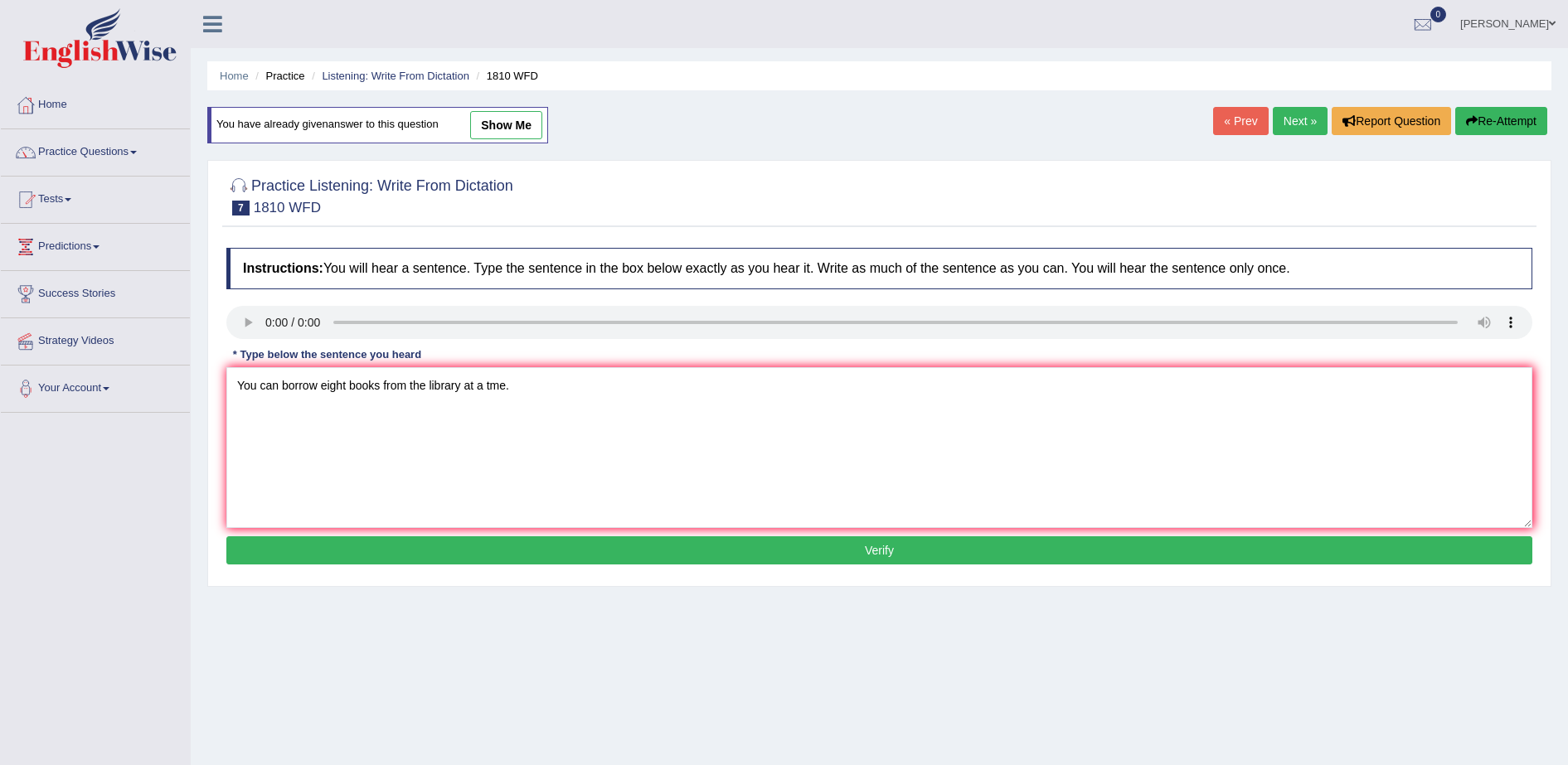
click at [688, 554] on button "Verify" at bounding box center [879, 551] width 1306 height 29
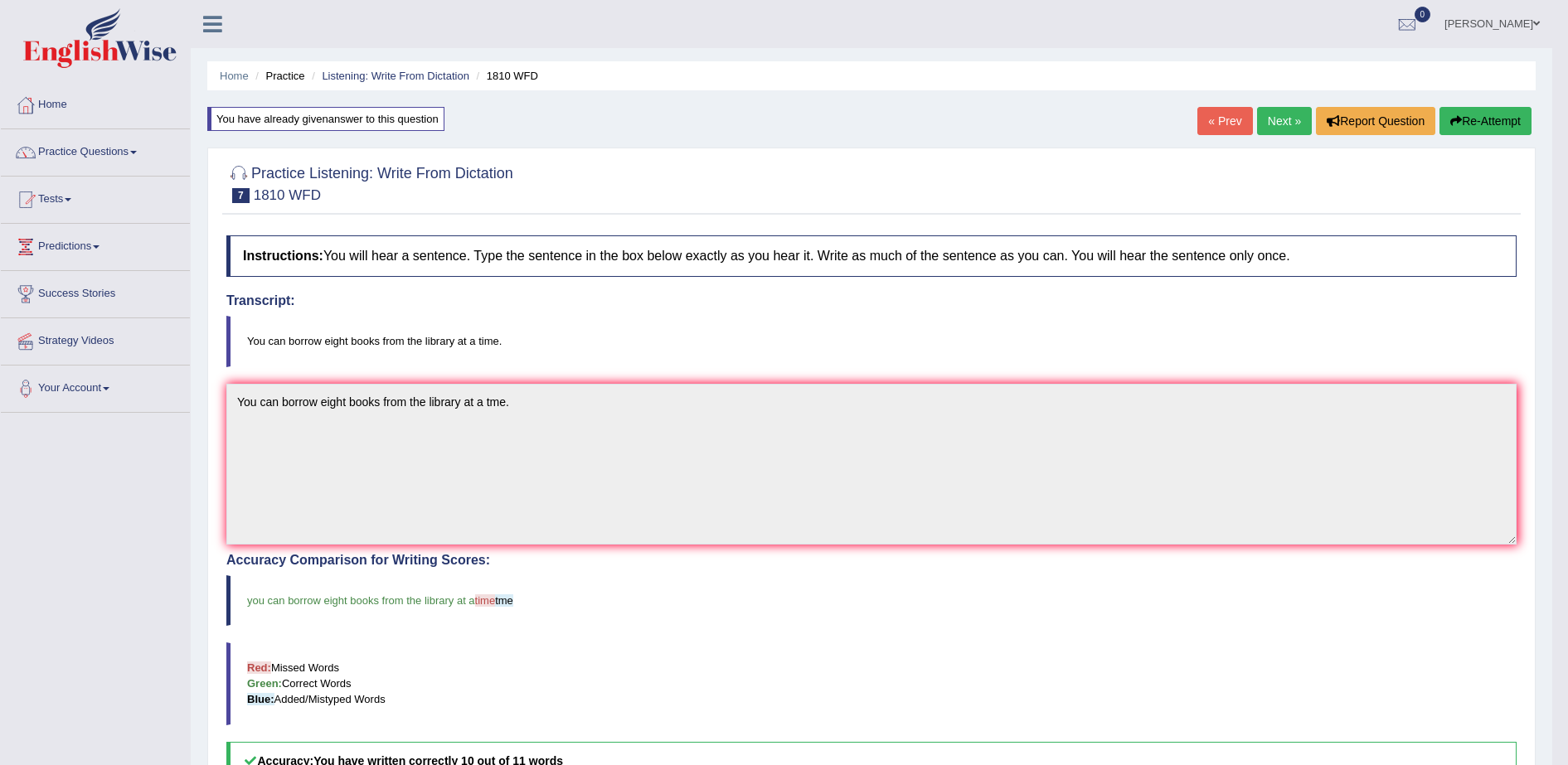
click at [1488, 120] on button "Re-Attempt" at bounding box center [1485, 121] width 92 height 29
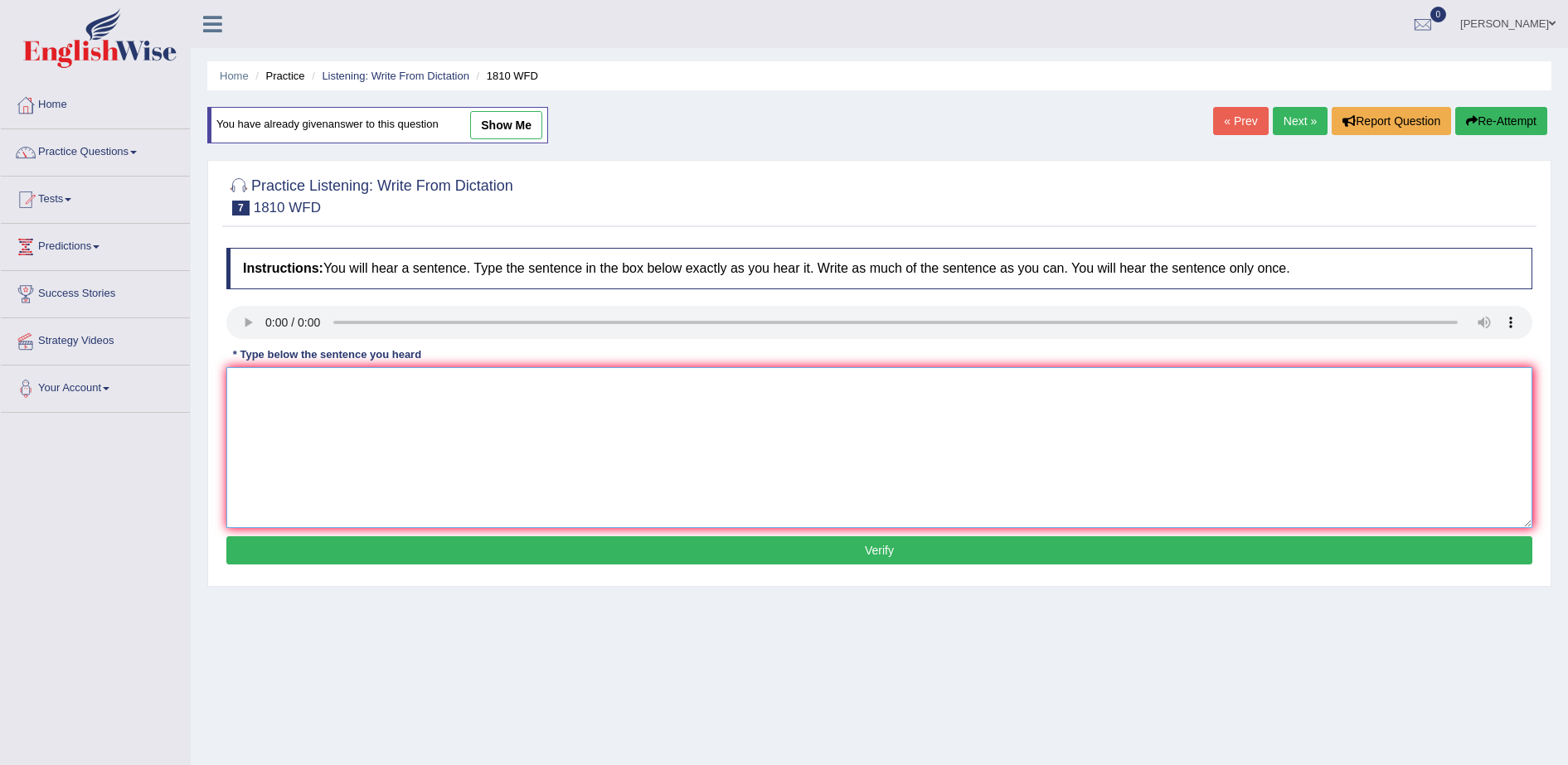
click at [461, 474] on textarea at bounding box center [879, 448] width 1306 height 161
paste textarea "You can borrow eight books from the library at a tme."
type textarea "You can borrow eight books from the library at a time."
click at [485, 549] on button "Verify" at bounding box center [879, 551] width 1306 height 29
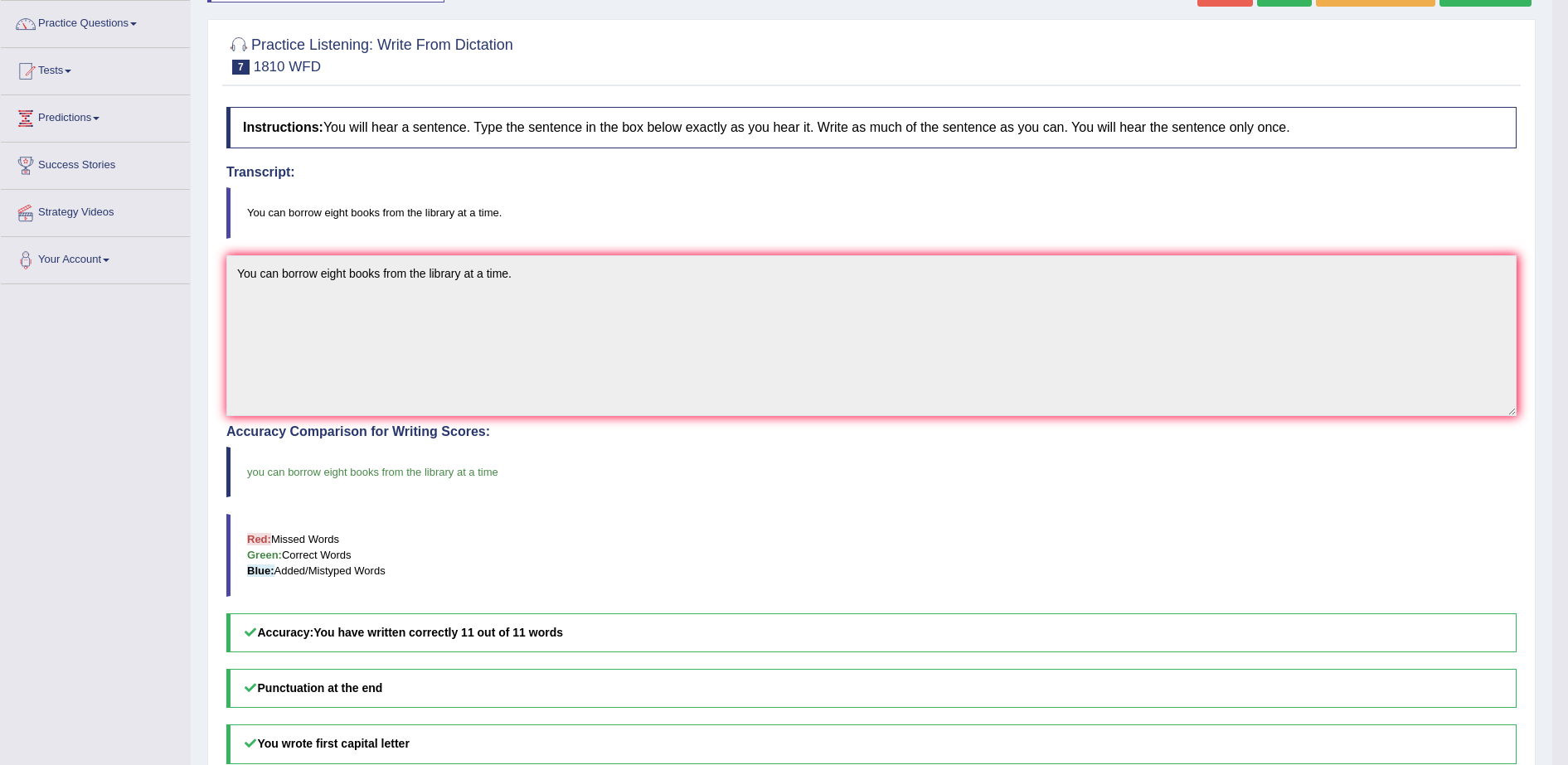
scroll to position [112, 0]
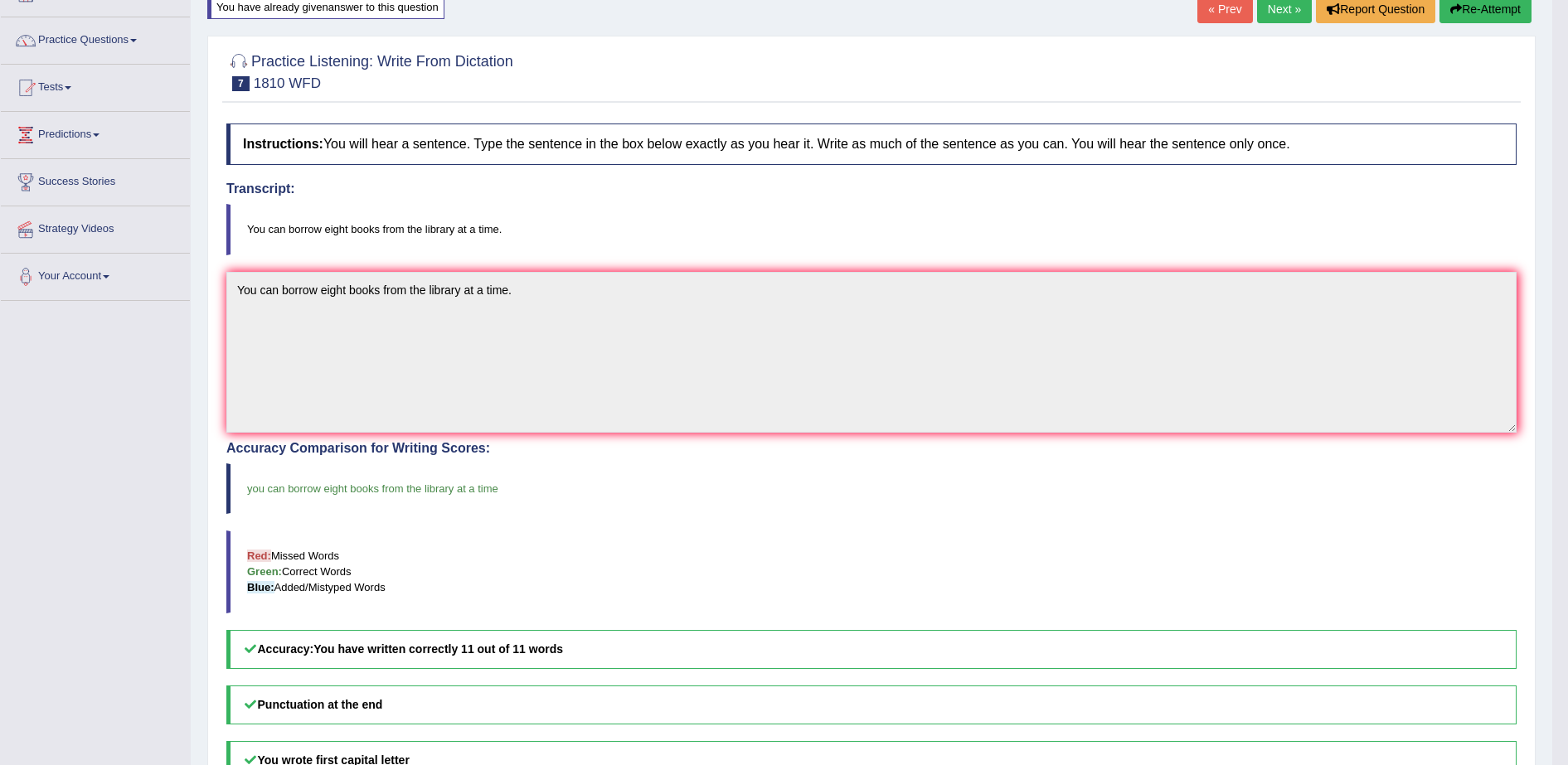
click at [1483, 11] on button "Re-Attempt" at bounding box center [1485, 9] width 92 height 29
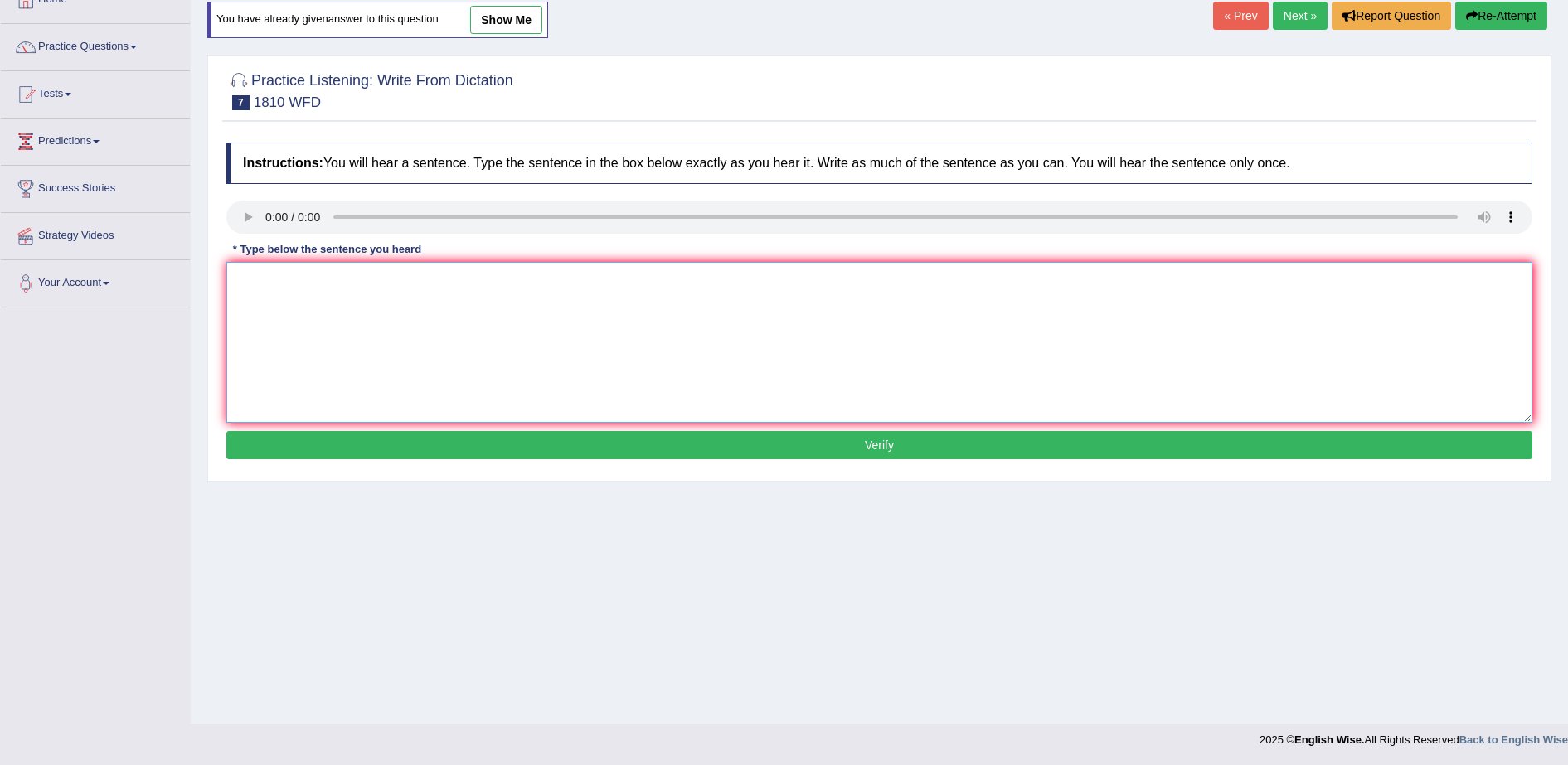
click at [490, 379] on textarea at bounding box center [879, 342] width 1306 height 161
paste textarea "You can borrow eight books from the library at a tme."
click at [471, 281] on textarea "You can borrow eight books from the library at a tme." at bounding box center [879, 342] width 1306 height 161
click at [471, 281] on textarea "You can borrow eight books from the library a tme." at bounding box center [879, 342] width 1306 height 161
click at [493, 272] on textarea "You can borrow eight books from the library a at tme." at bounding box center [879, 342] width 1306 height 161
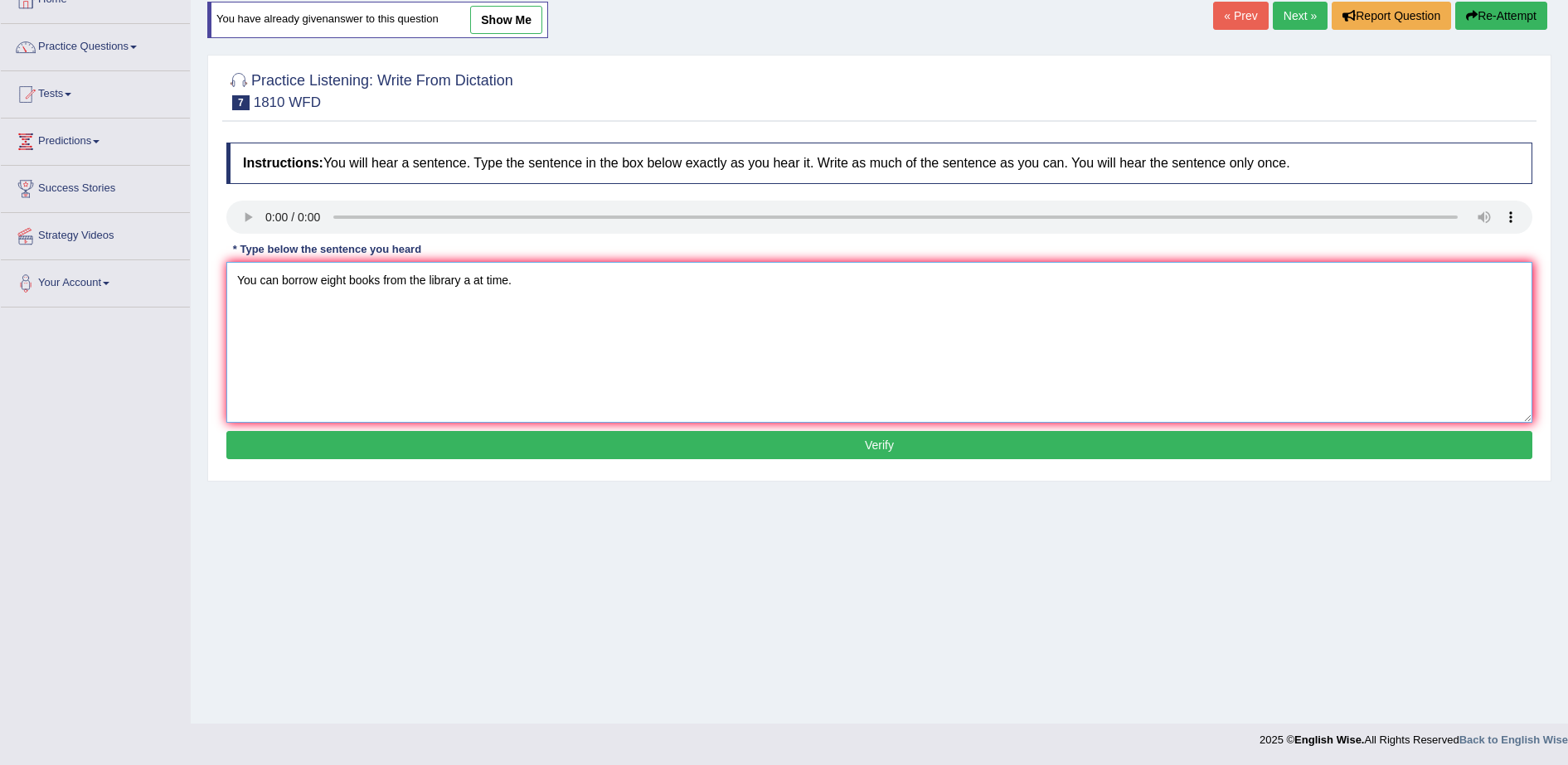
type textarea "You can borrow eight books from the library a at time."
click at [537, 451] on button "Verify" at bounding box center [879, 445] width 1306 height 29
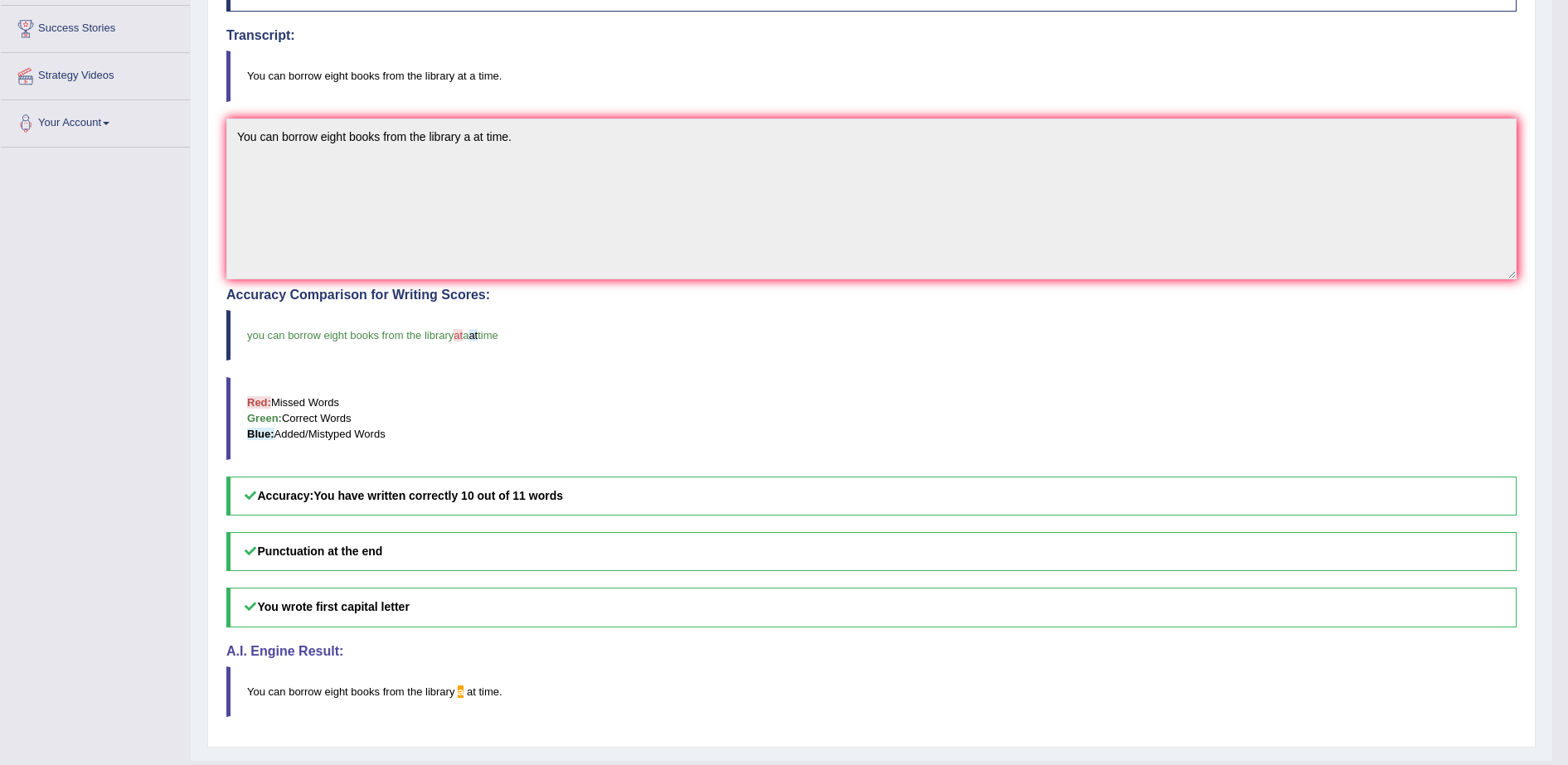
scroll to position [302, 0]
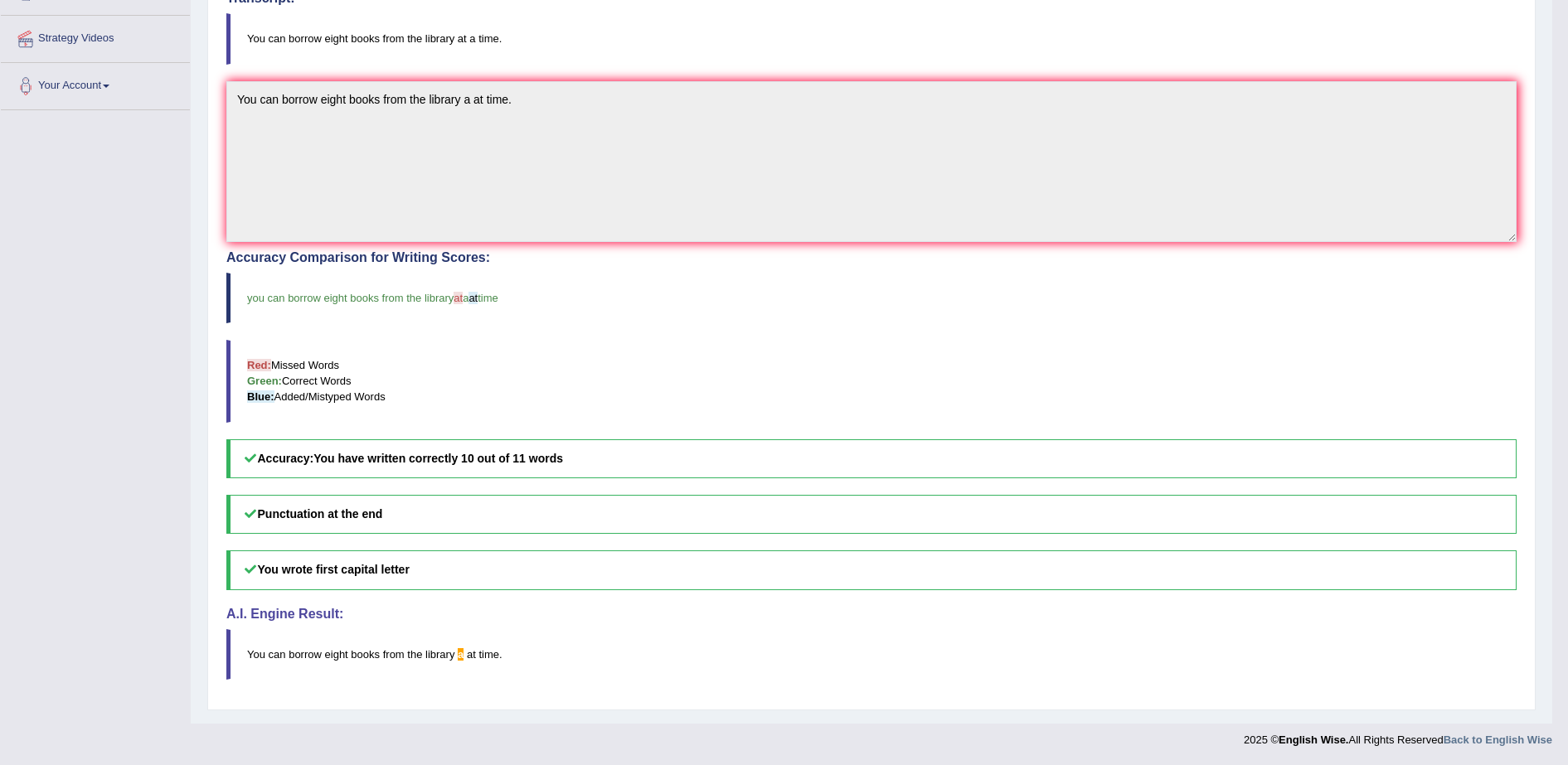
click at [469, 306] on blockquote "you can borrow eight books from the library at a at time" at bounding box center [871, 298] width 1290 height 50
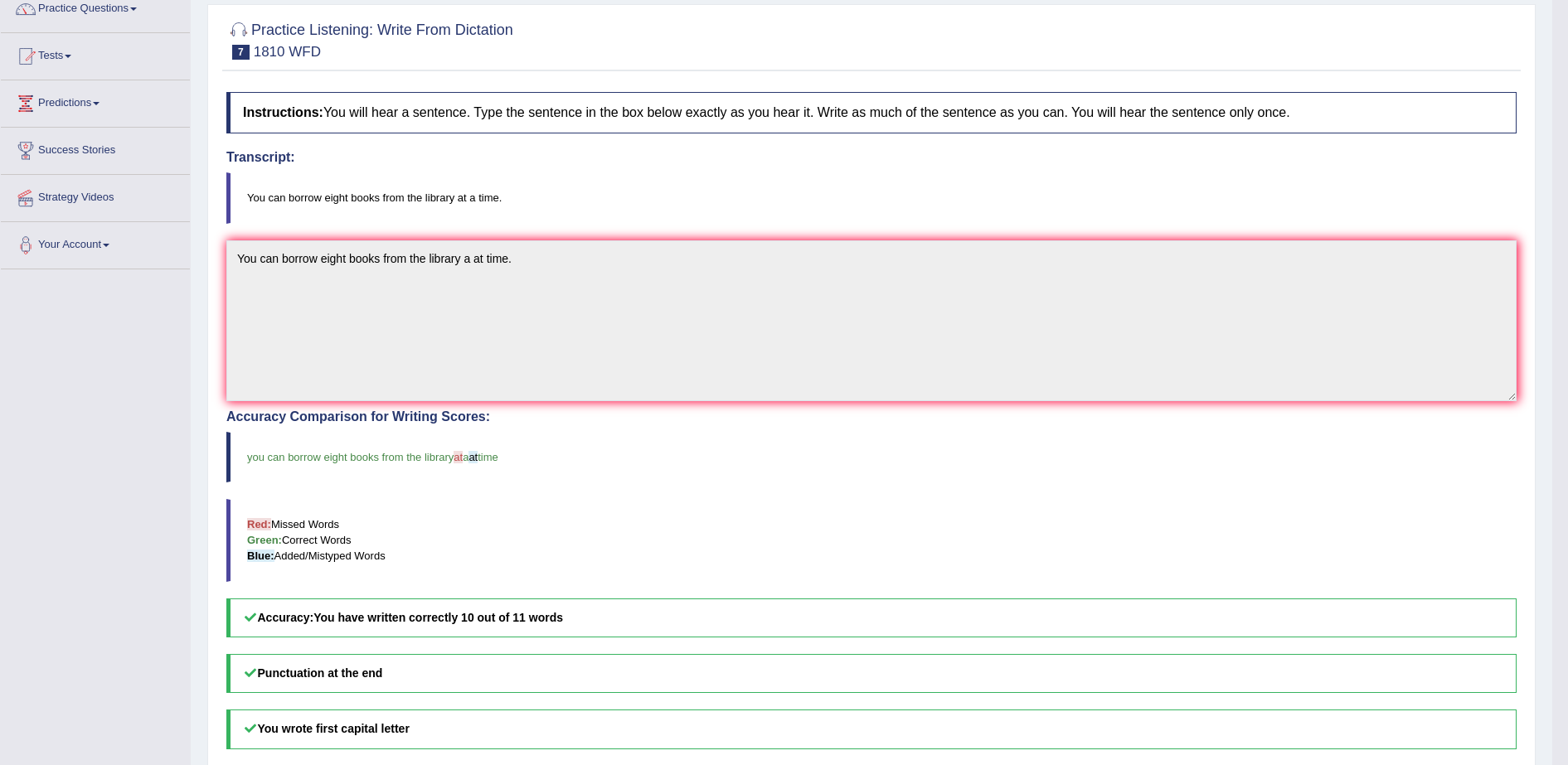
scroll to position [0, 0]
